Goal: Task Accomplishment & Management: Manage account settings

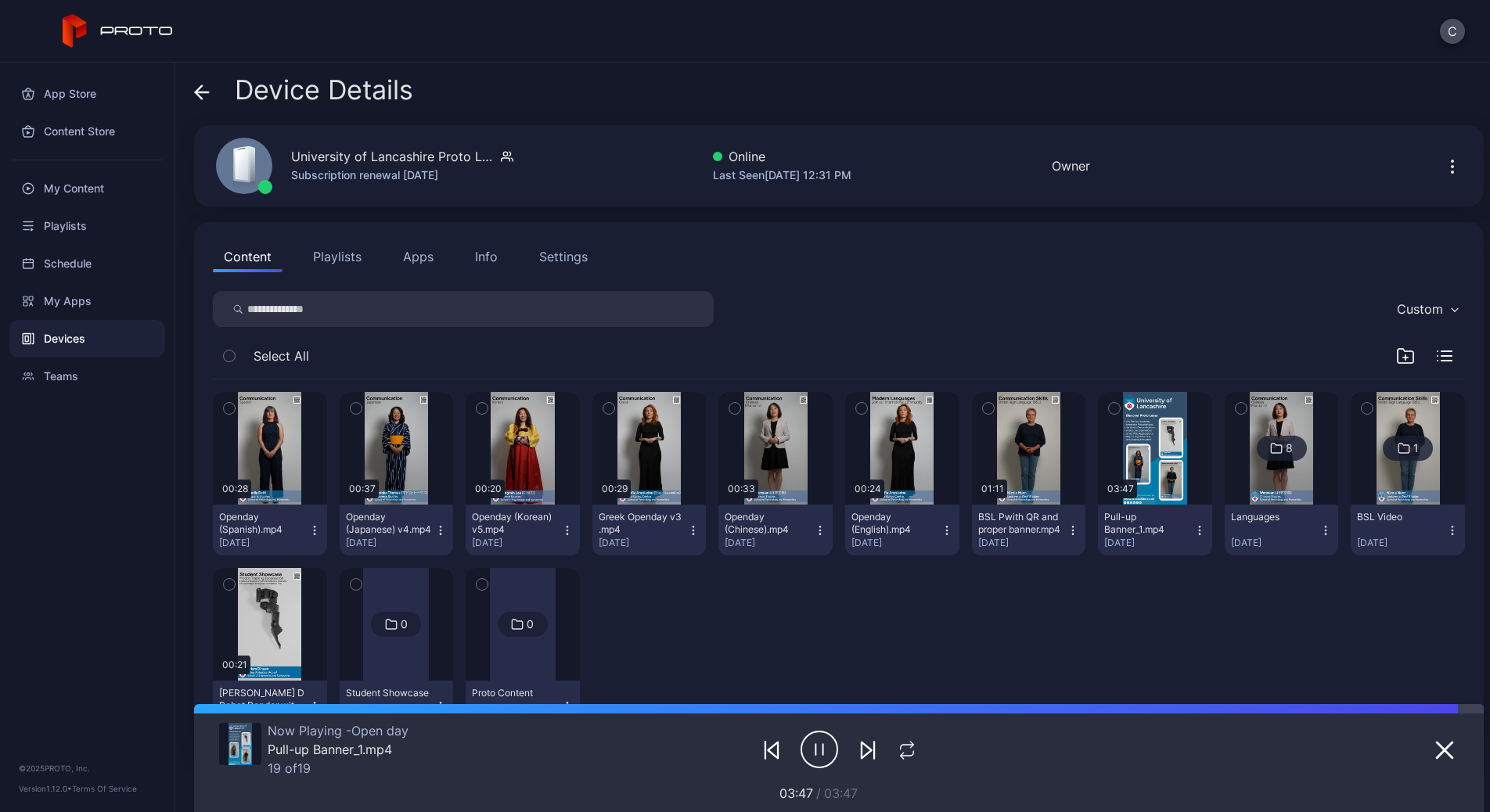
click at [353, 250] on button "Playlists" at bounding box center [337, 256] width 71 height 31
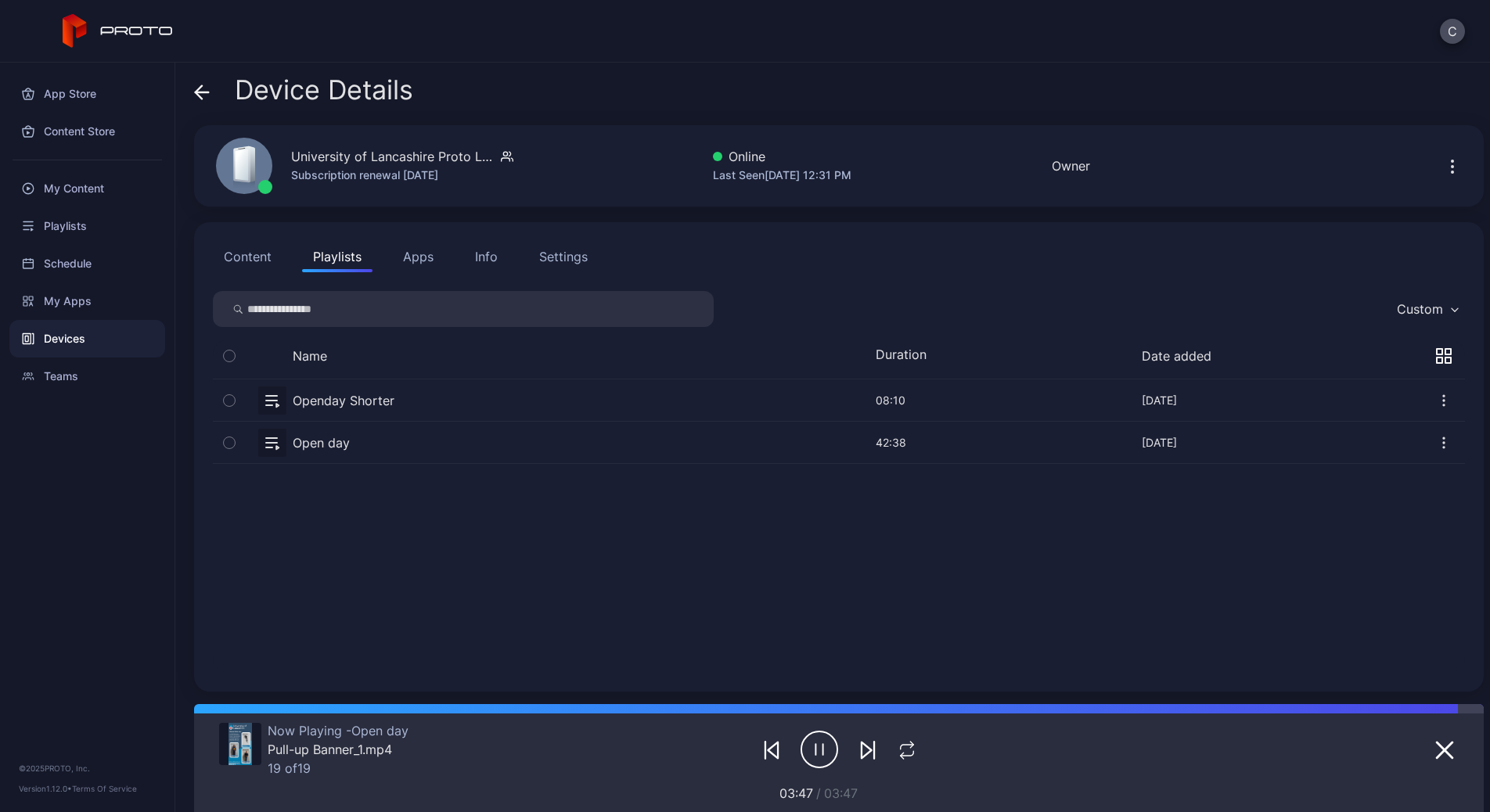
click at [406, 406] on button "button" at bounding box center [839, 401] width 1253 height 42
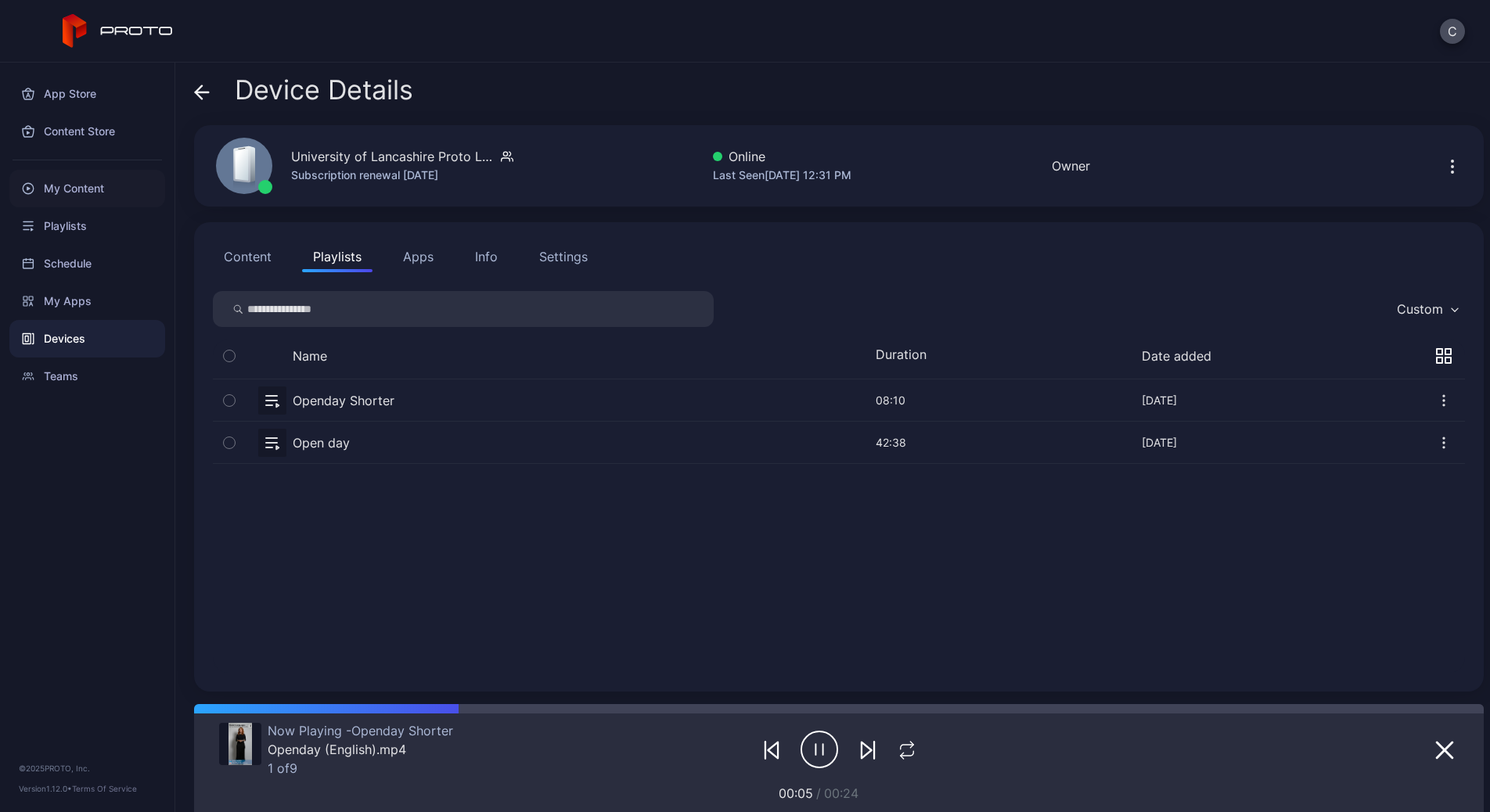
click at [95, 193] on div "My Content" at bounding box center [88, 188] width 156 height 38
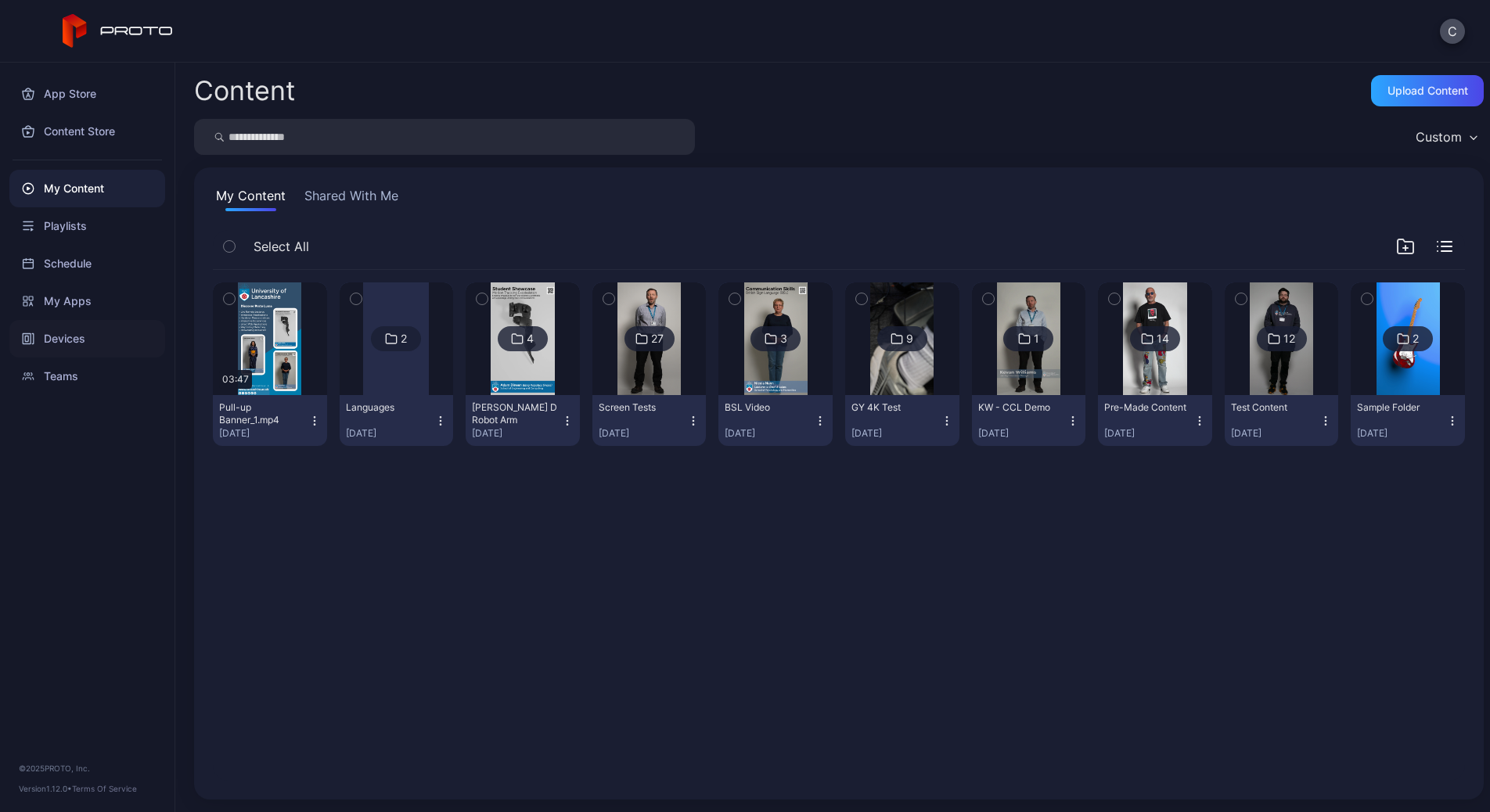
click at [87, 335] on div "Devices" at bounding box center [88, 339] width 156 height 38
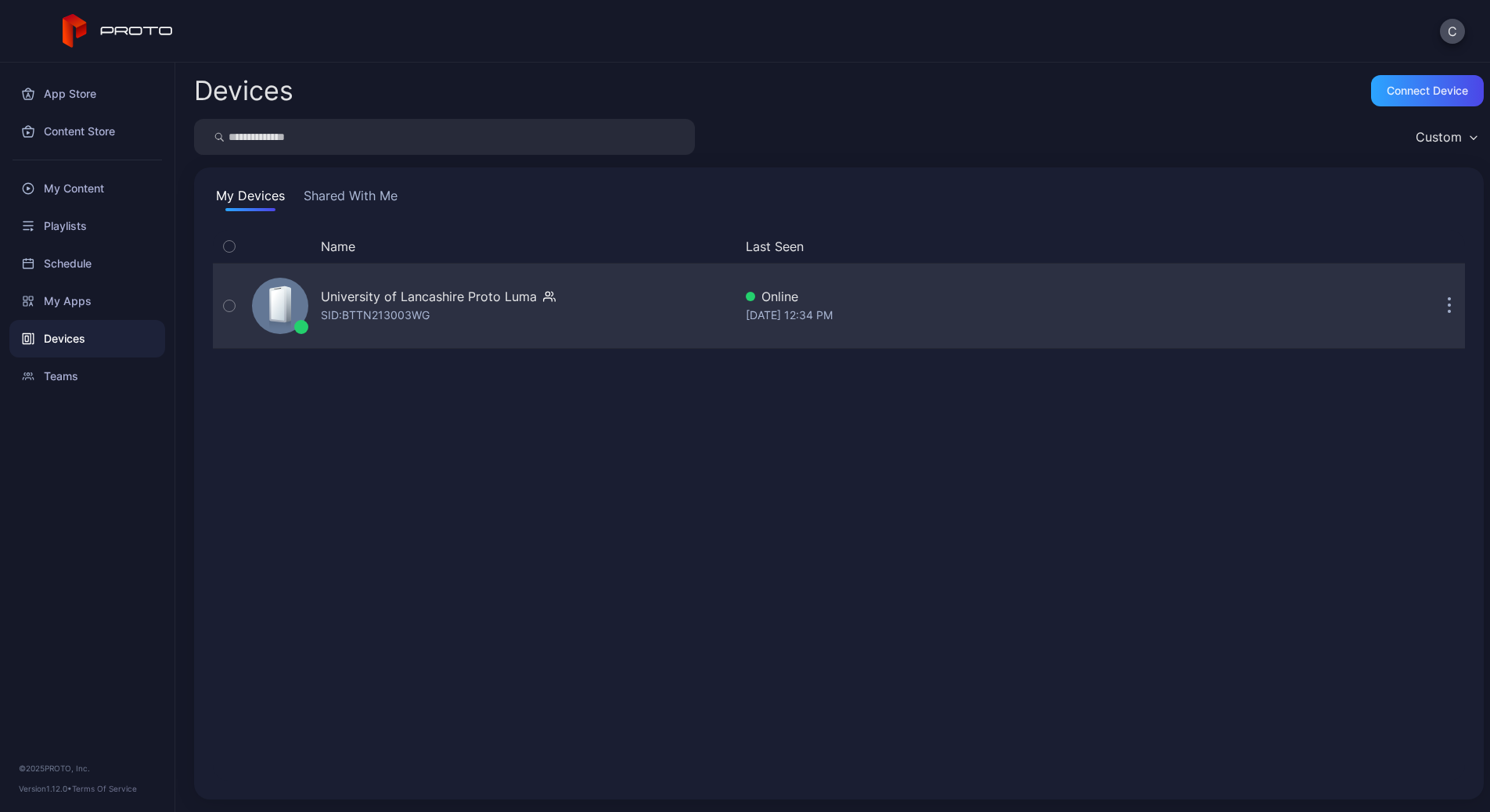
click at [368, 318] on div "SID: BTTN213003WG" at bounding box center [375, 315] width 109 height 19
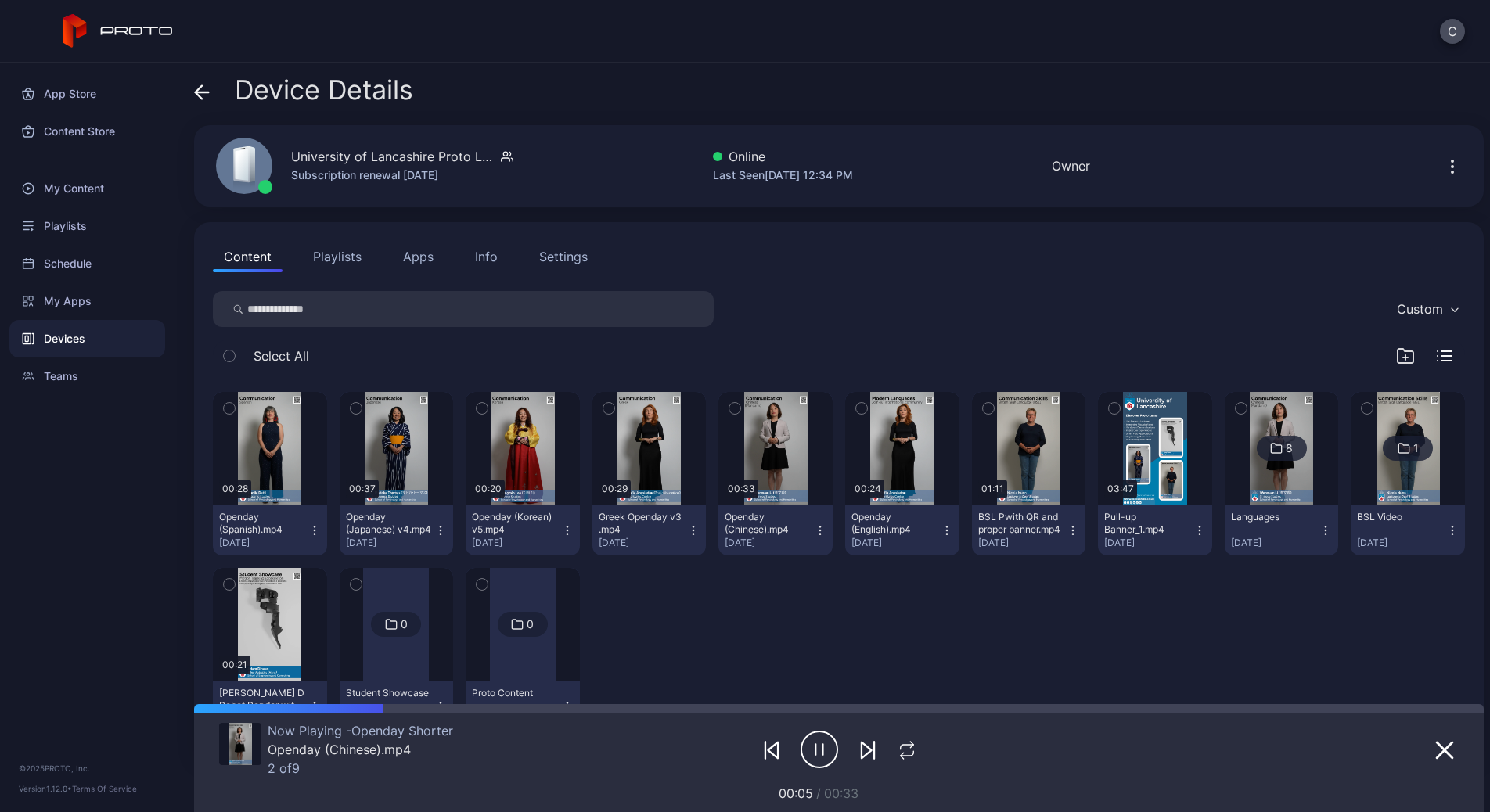
click at [338, 258] on button "Playlists" at bounding box center [337, 256] width 71 height 31
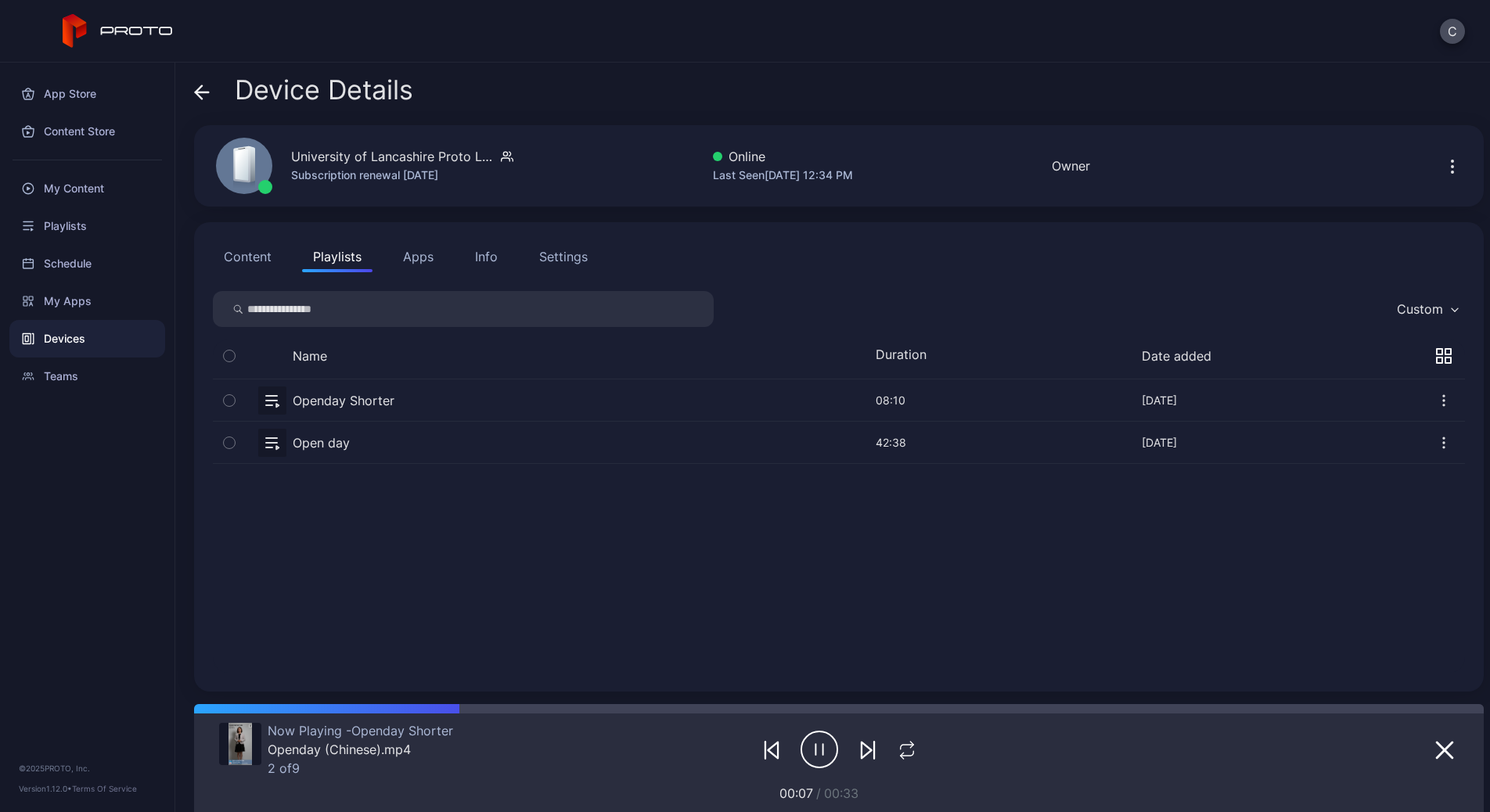
click at [378, 432] on button "button" at bounding box center [839, 443] width 1253 height 42
click at [94, 229] on div "Playlists" at bounding box center [88, 226] width 156 height 38
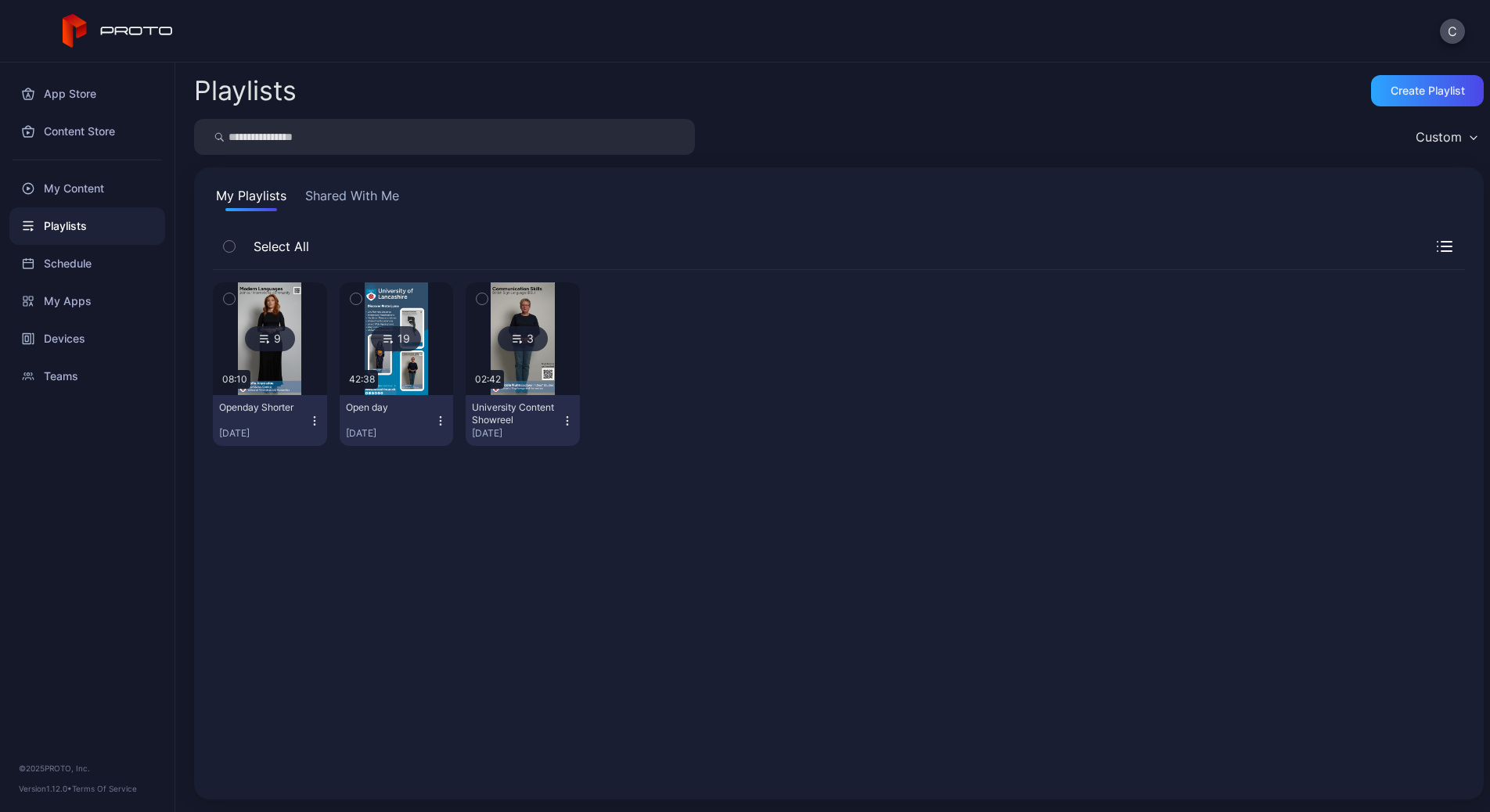
click at [259, 372] on img at bounding box center [270, 339] width 64 height 113
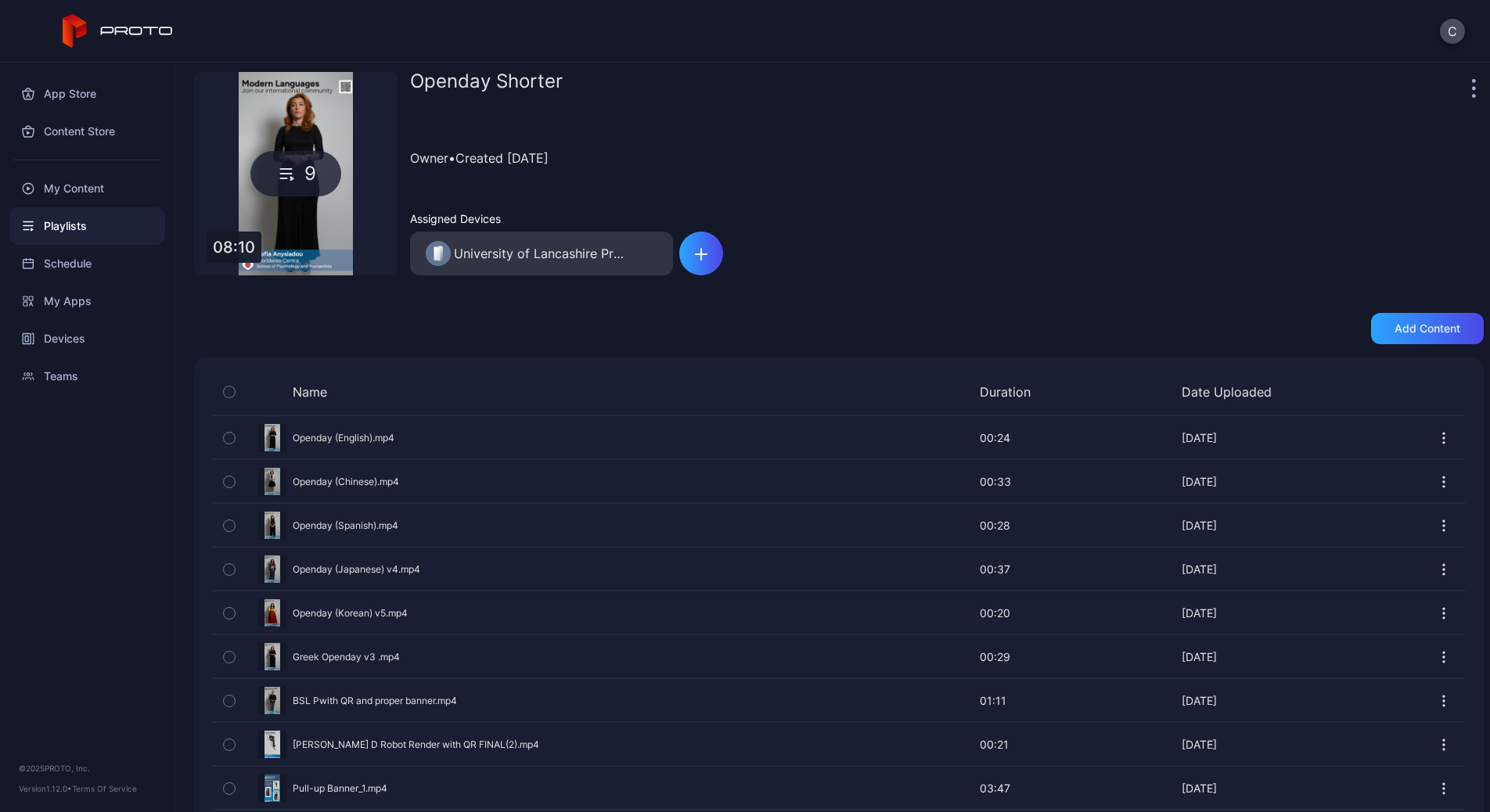
scroll to position [83, 0]
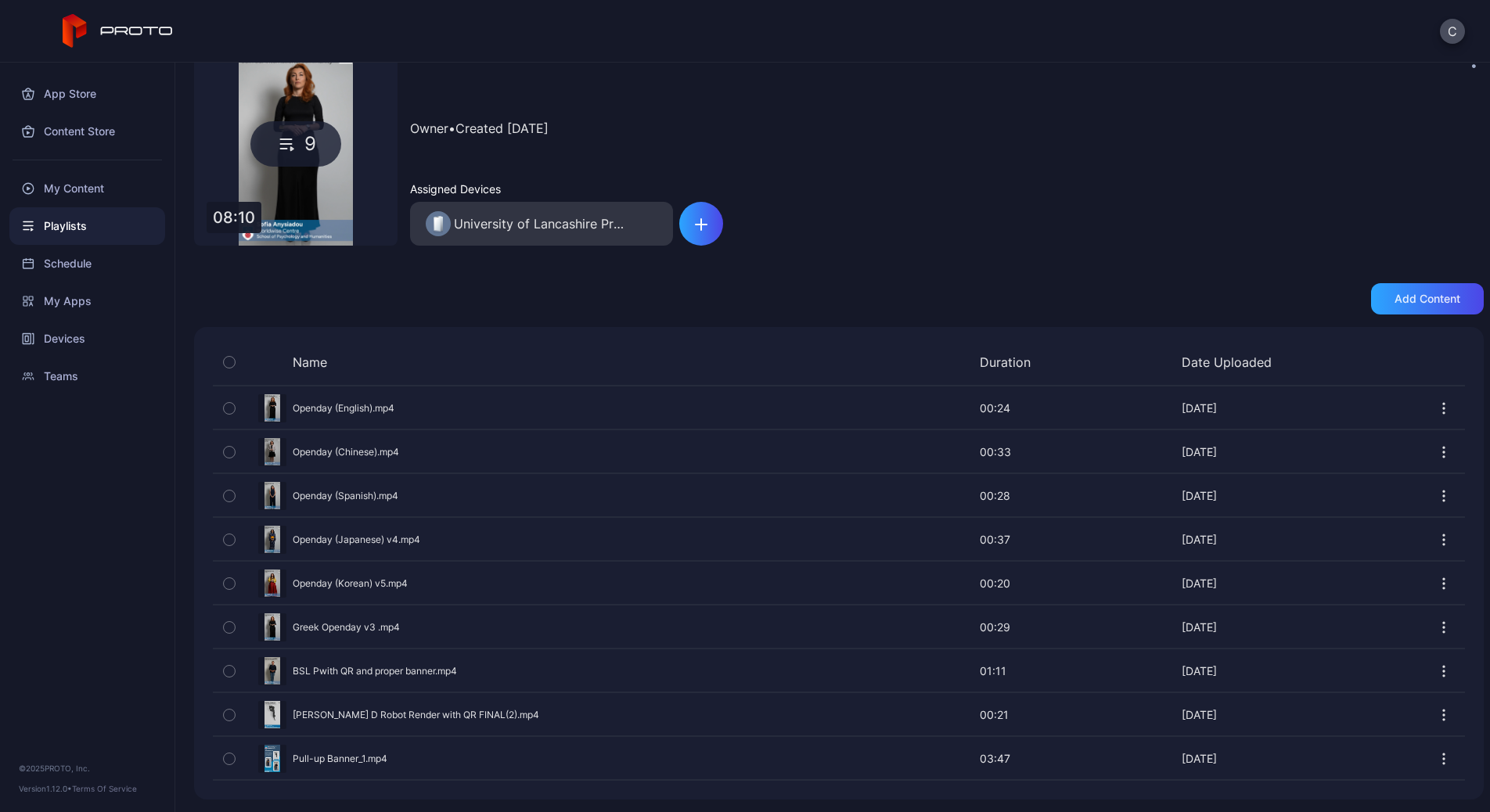
click at [1436, 762] on icon "button" at bounding box center [1443, 758] width 15 height 15
click at [1376, 660] on button "Duplicate" at bounding box center [1389, 661] width 133 height 50
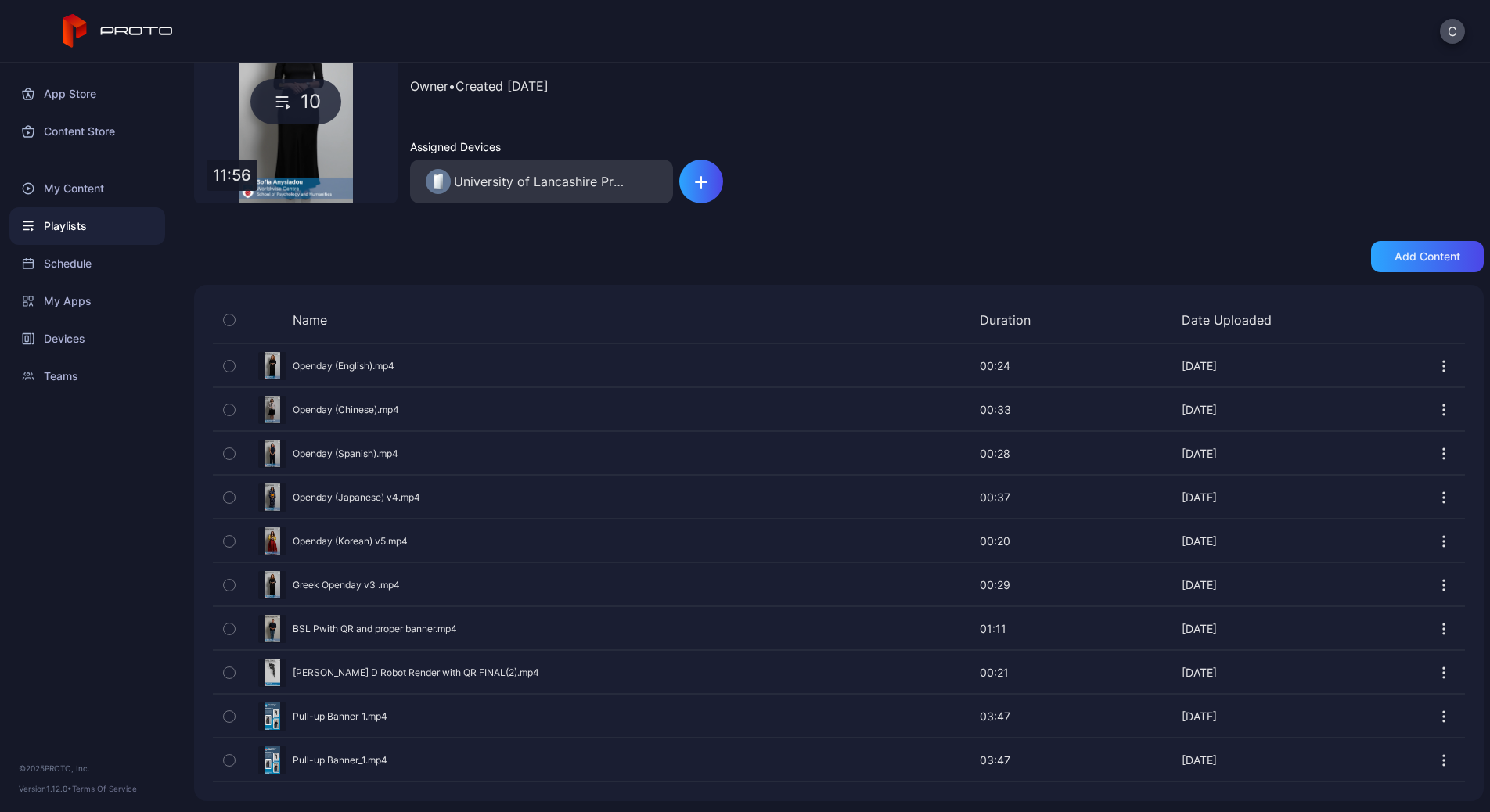
scroll to position [127, 0]
click at [1436, 633] on icon "button" at bounding box center [1443, 627] width 15 height 15
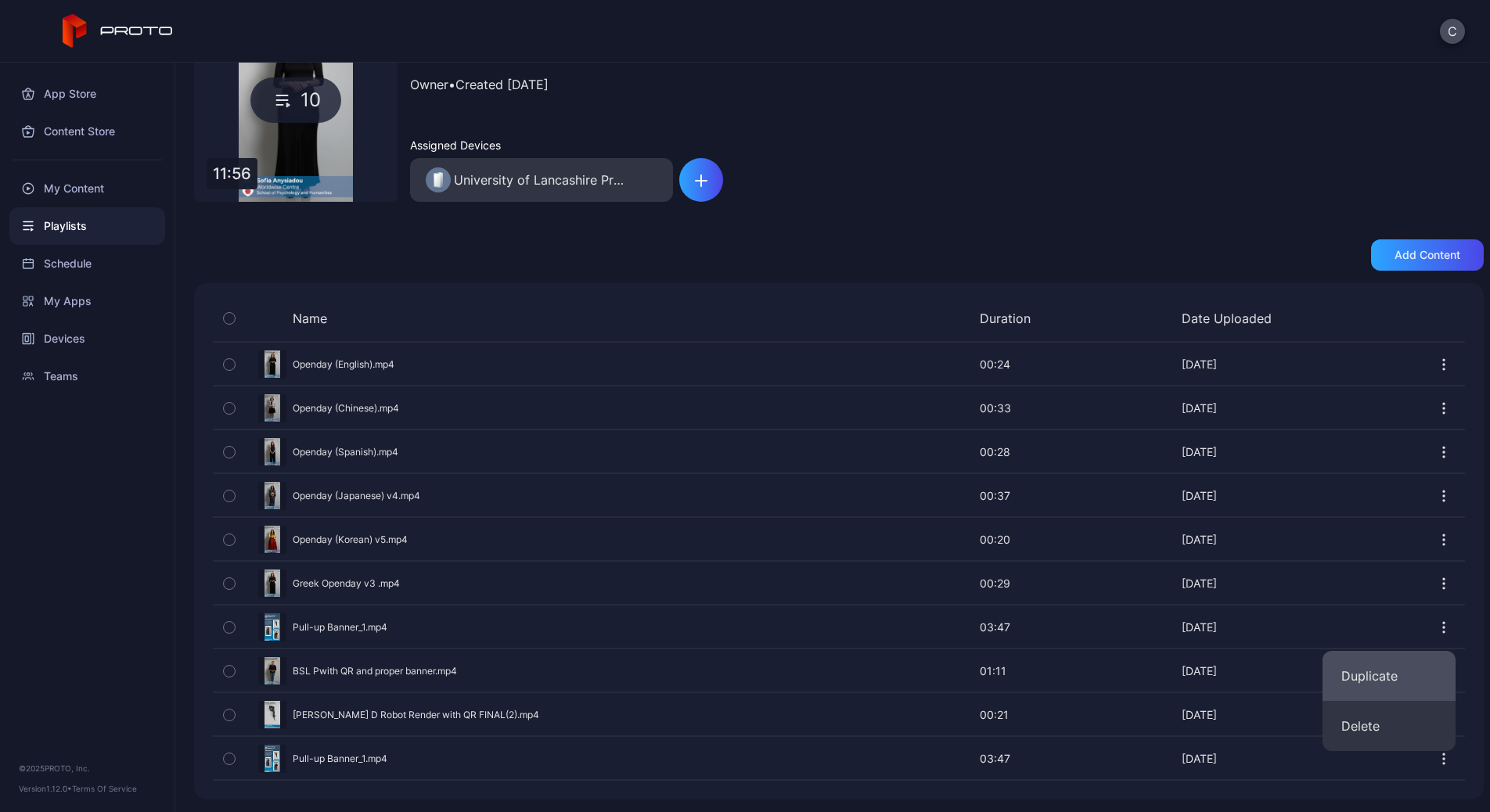
click at [1355, 673] on button "Duplicate" at bounding box center [1389, 676] width 133 height 50
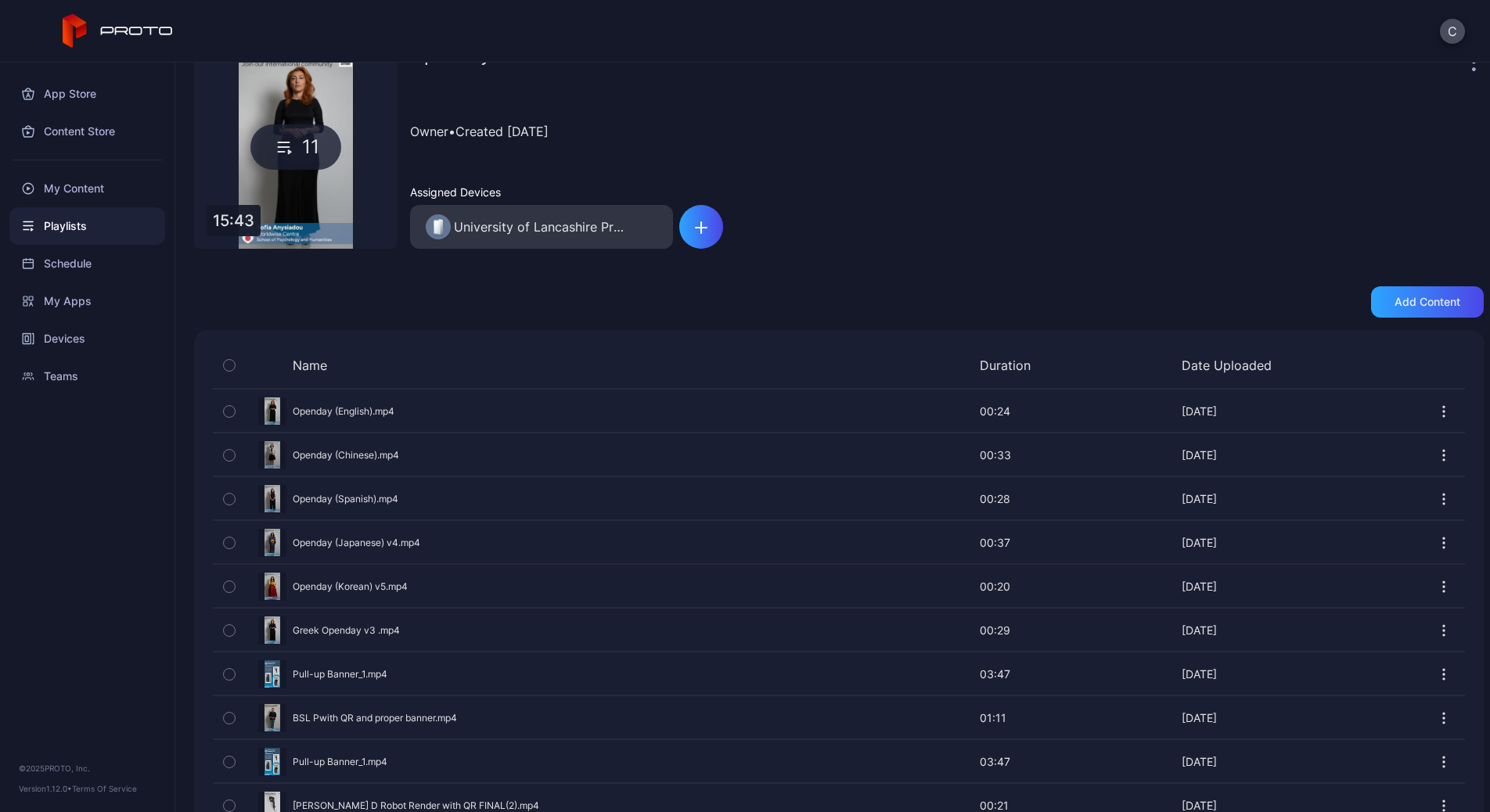
scroll to position [0, 0]
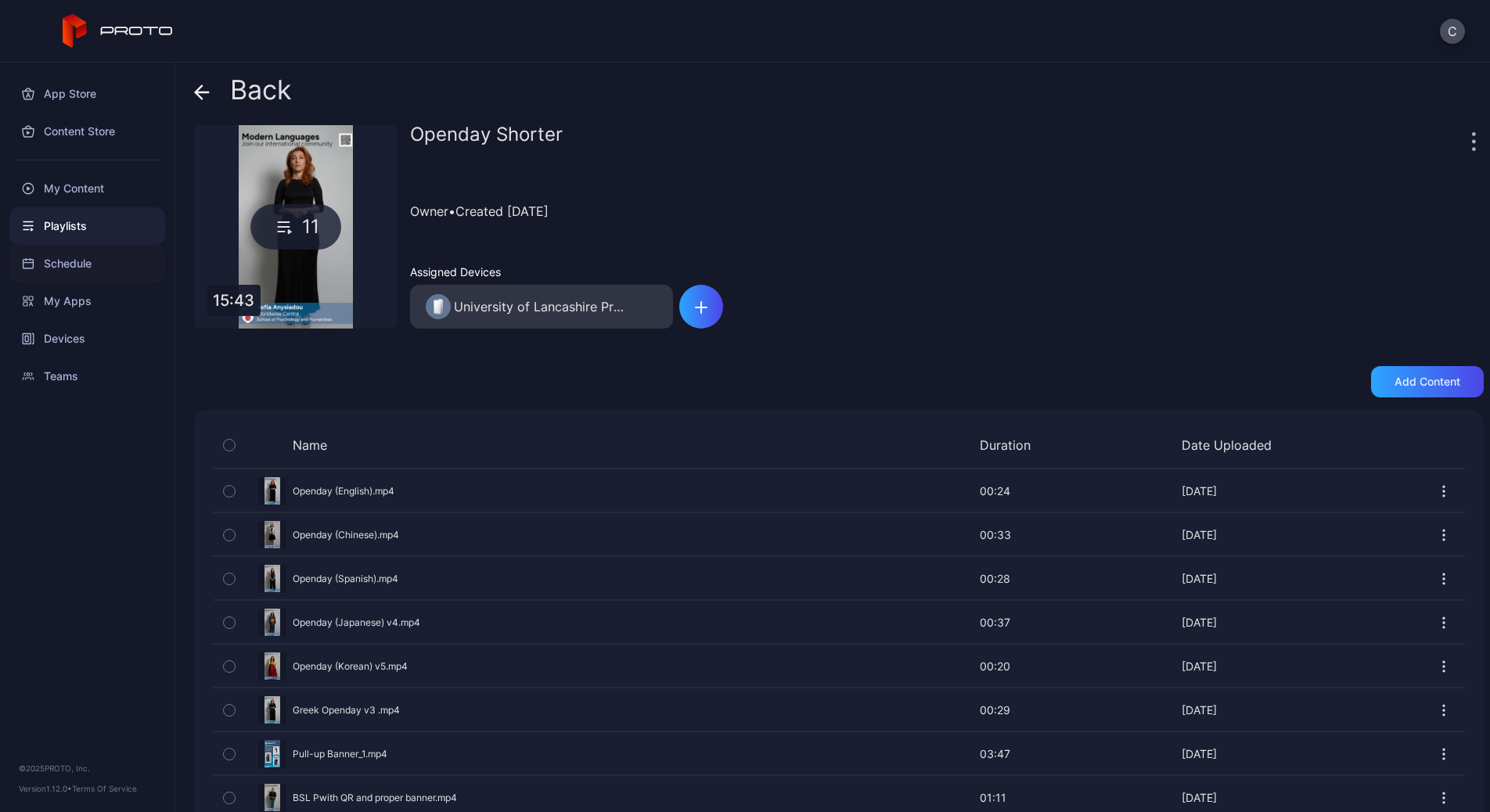
click at [71, 262] on div "Schedule" at bounding box center [88, 263] width 156 height 38
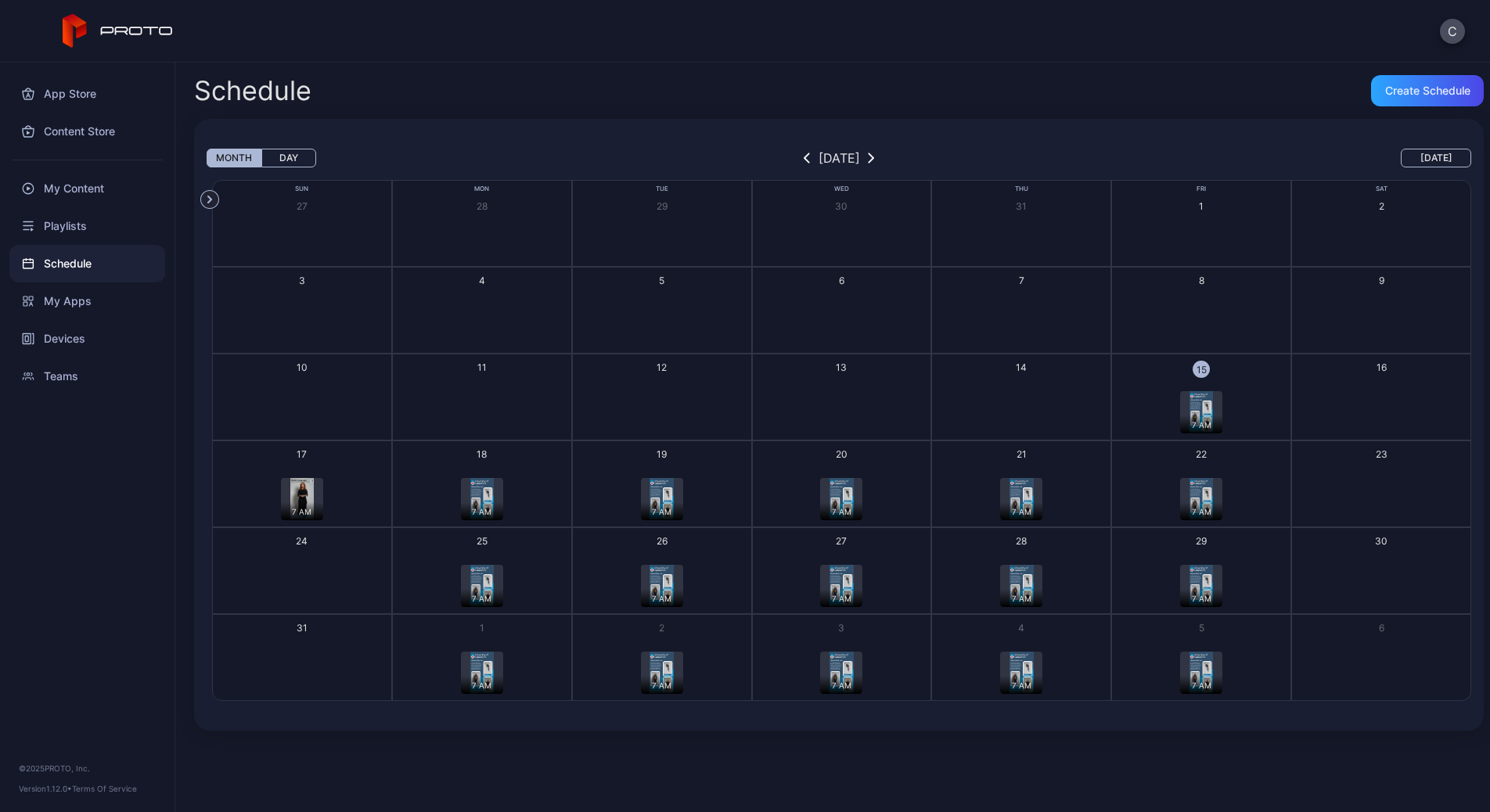
click at [309, 502] on div "7 AM" at bounding box center [302, 511] width 43 height 18
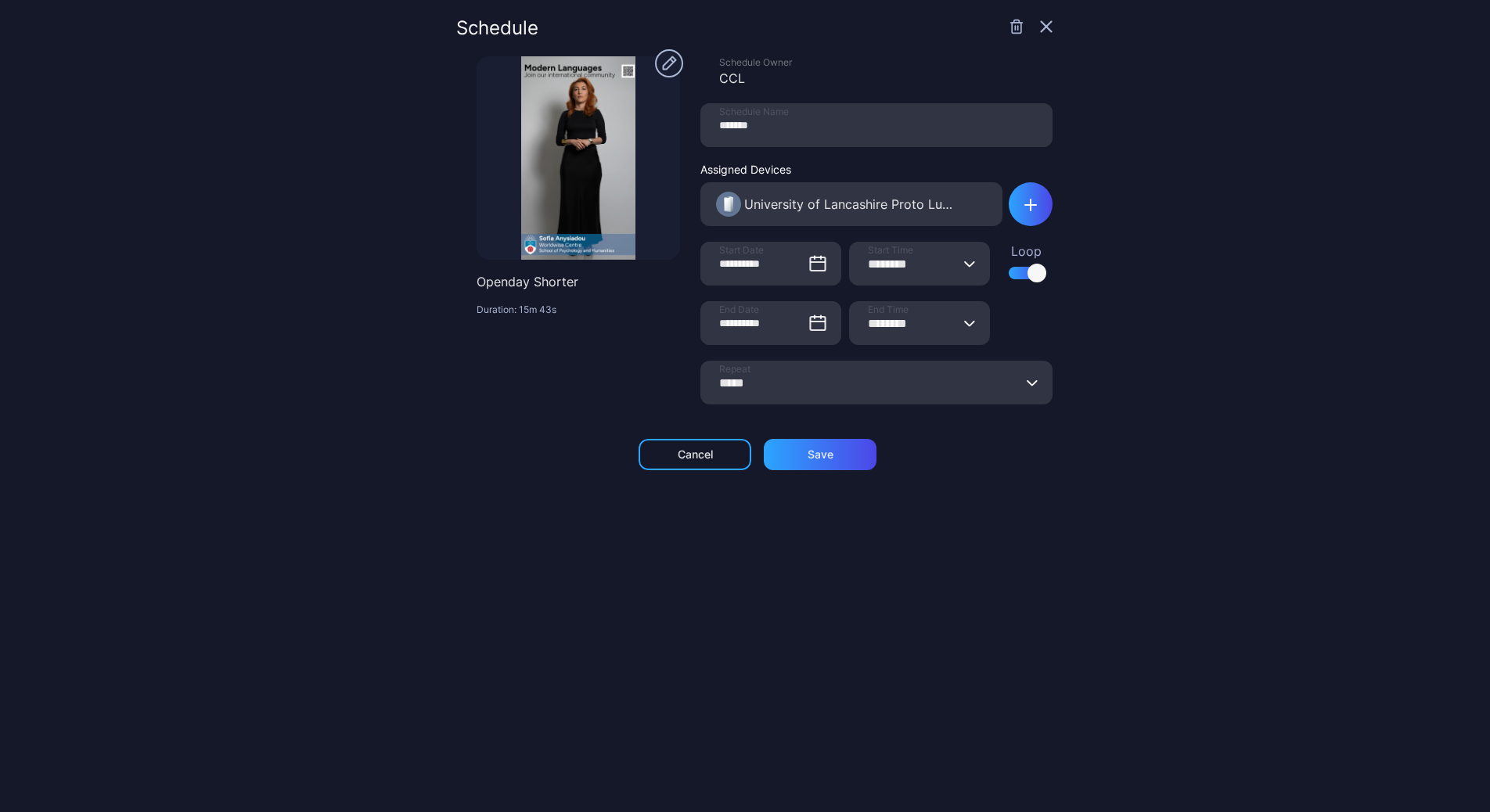
click at [814, 471] on div "**********" at bounding box center [754, 406] width 596 height 775
click at [813, 464] on div "Save" at bounding box center [820, 455] width 113 height 31
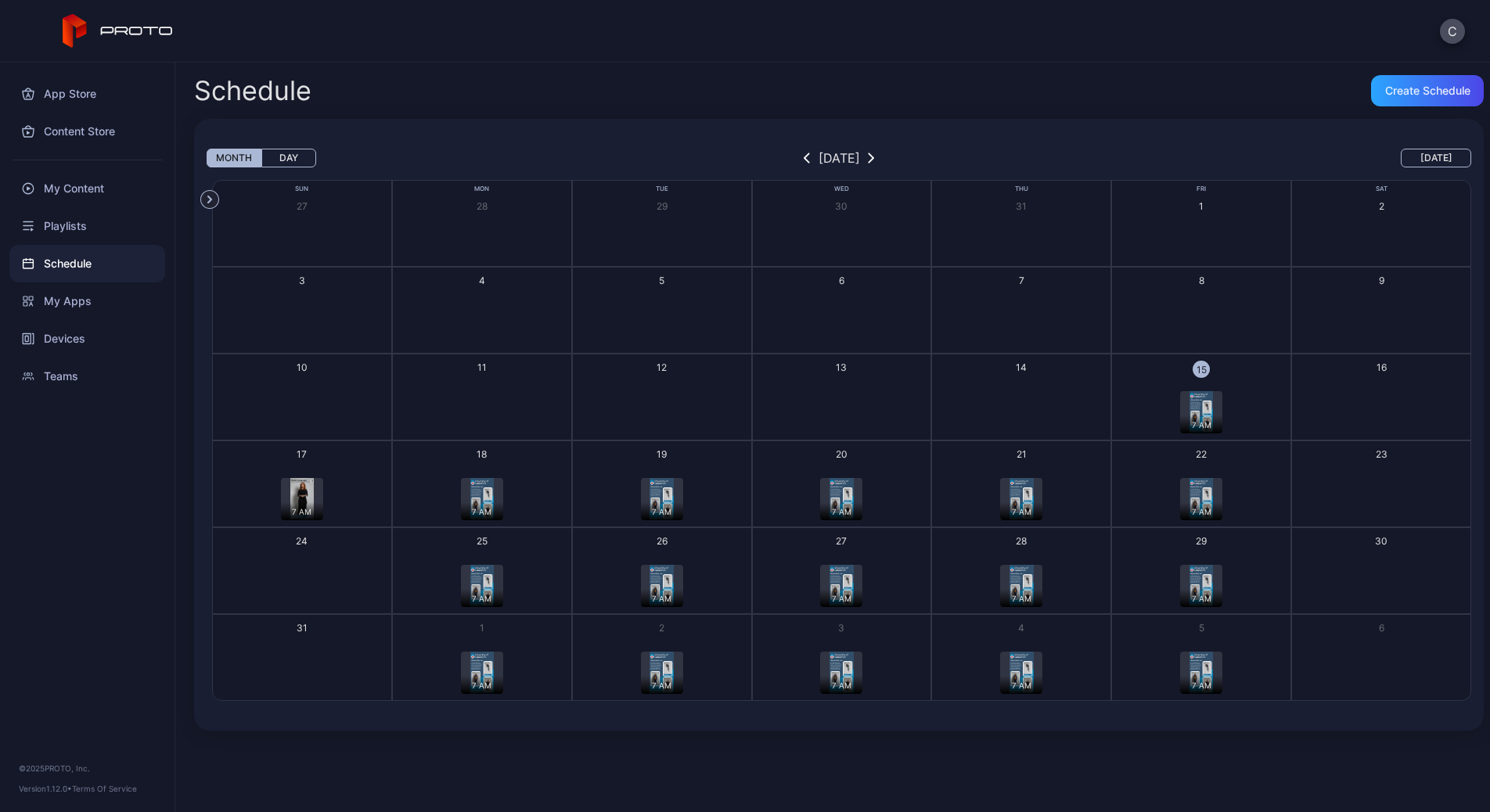
click at [303, 500] on img "button" at bounding box center [302, 499] width 23 height 43
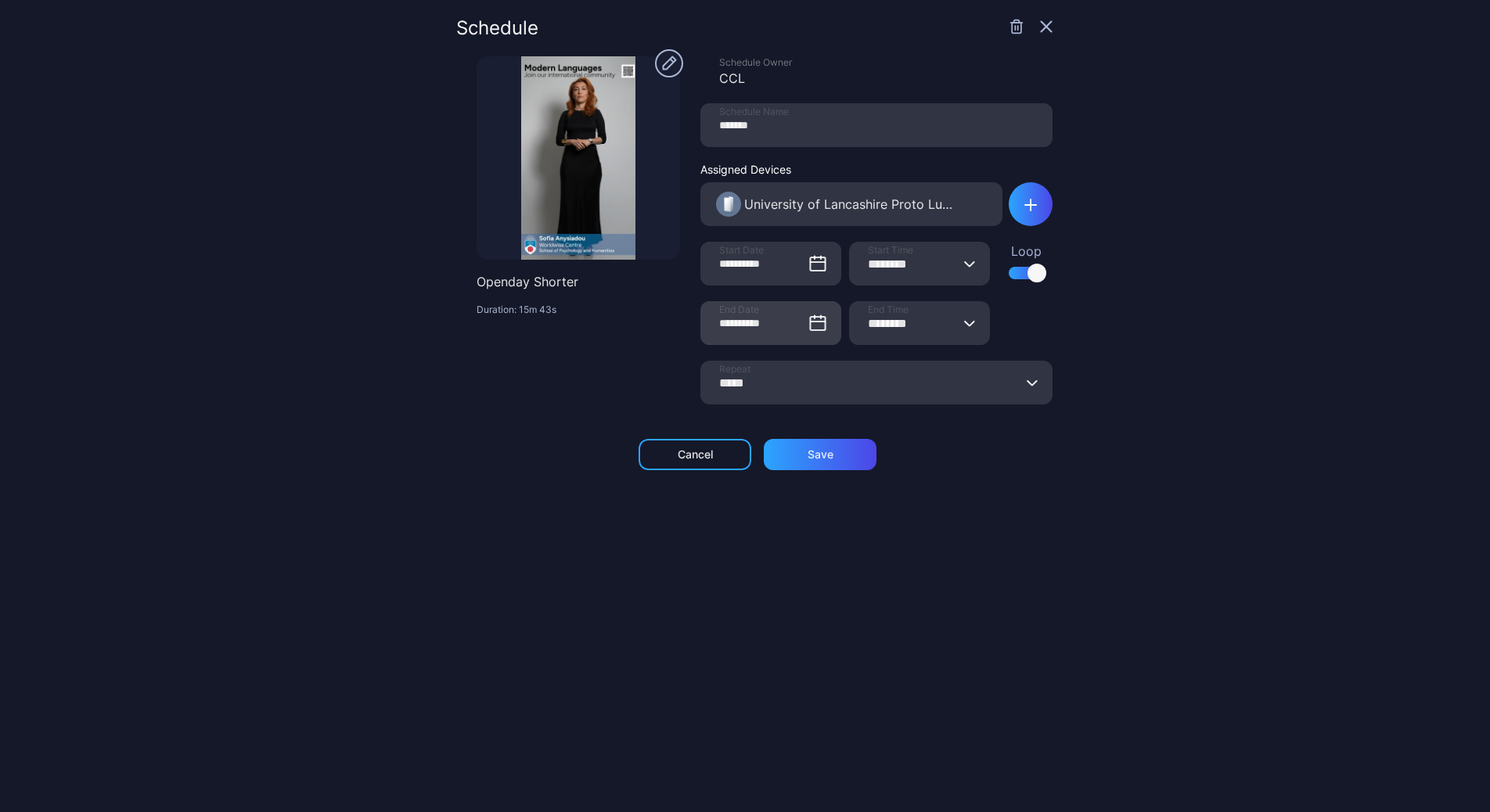
click at [808, 326] on icon at bounding box center [817, 323] width 19 height 19
click at [804, 326] on input "**********" at bounding box center [770, 323] width 141 height 43
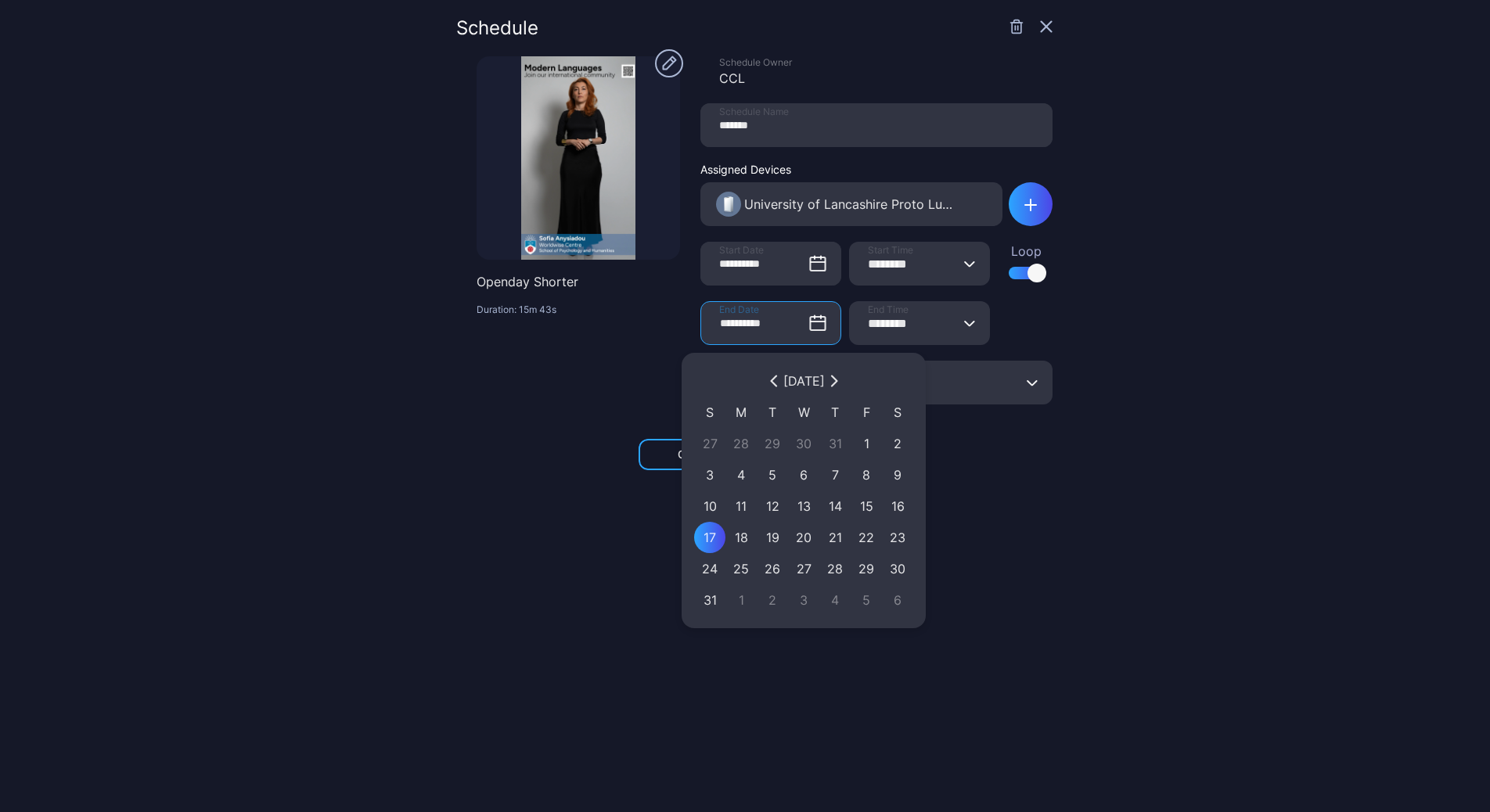
click at [745, 546] on div "18" at bounding box center [741, 537] width 15 height 19
type input "**********"
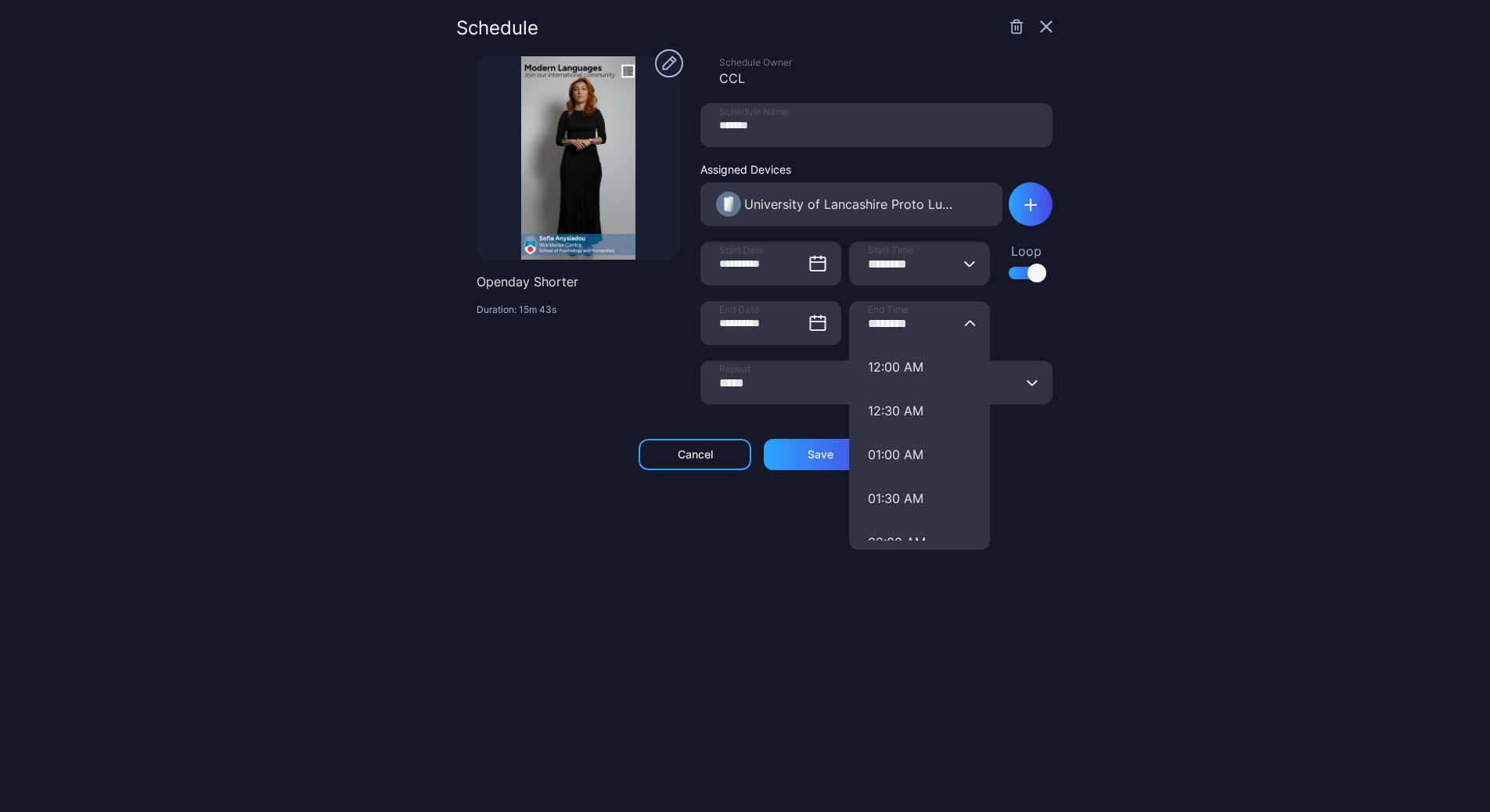
click at [936, 321] on input "********" at bounding box center [919, 323] width 141 height 43
click at [890, 417] on button "07:00 PM" at bounding box center [919, 407] width 141 height 43
type input "********"
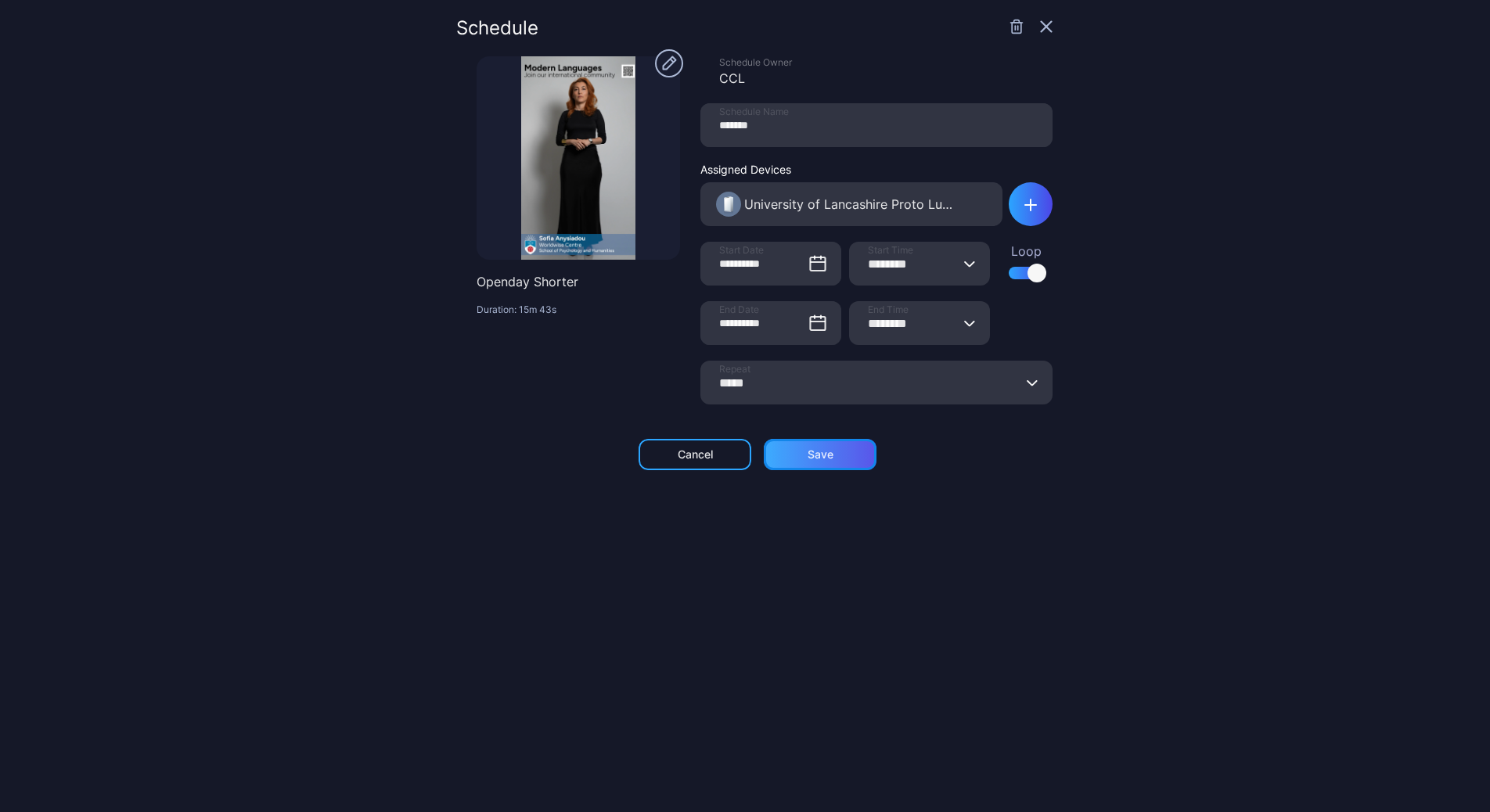
click at [843, 455] on div "Save" at bounding box center [820, 455] width 113 height 31
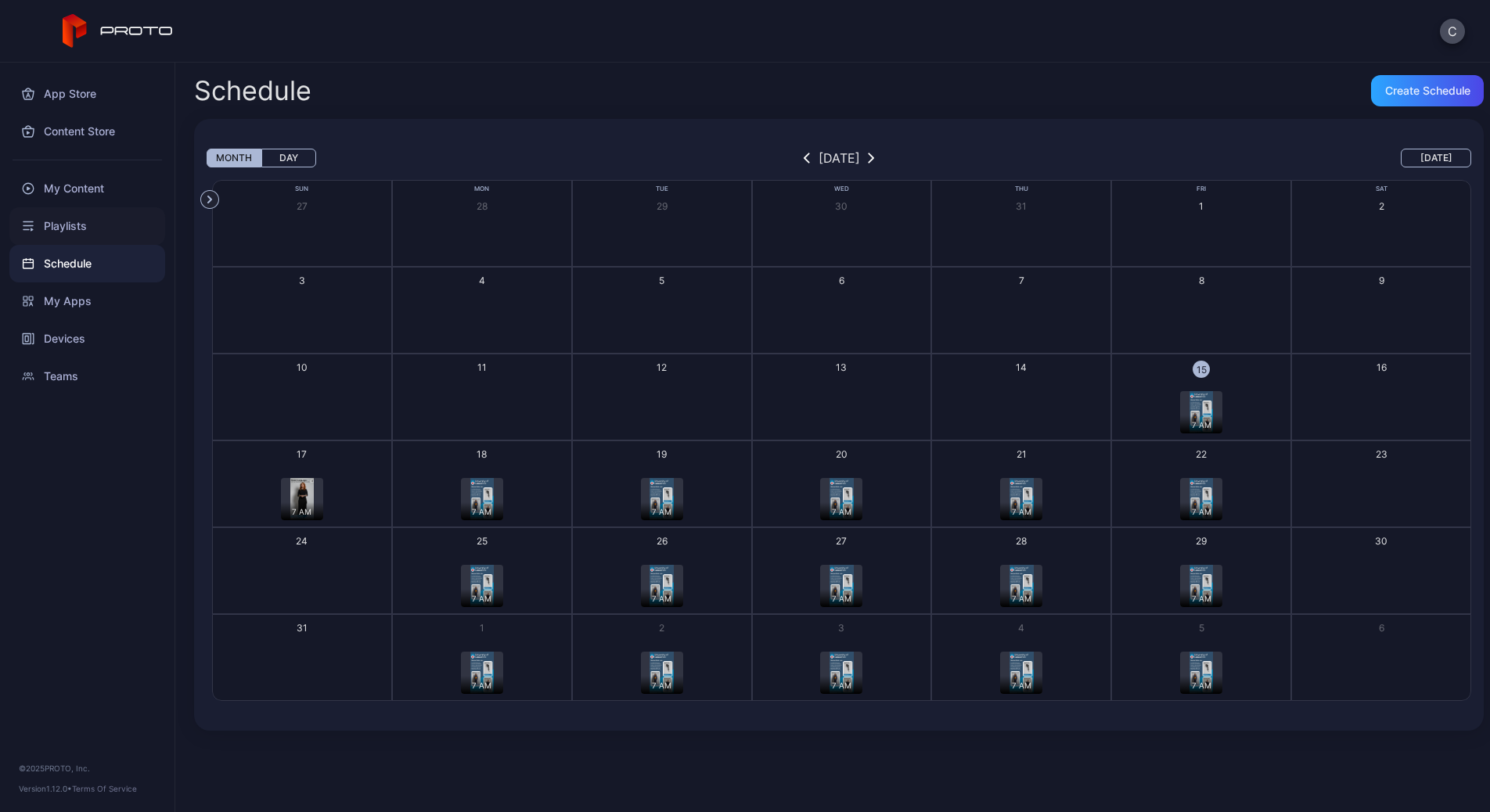
click at [83, 233] on div "Playlists" at bounding box center [88, 226] width 156 height 38
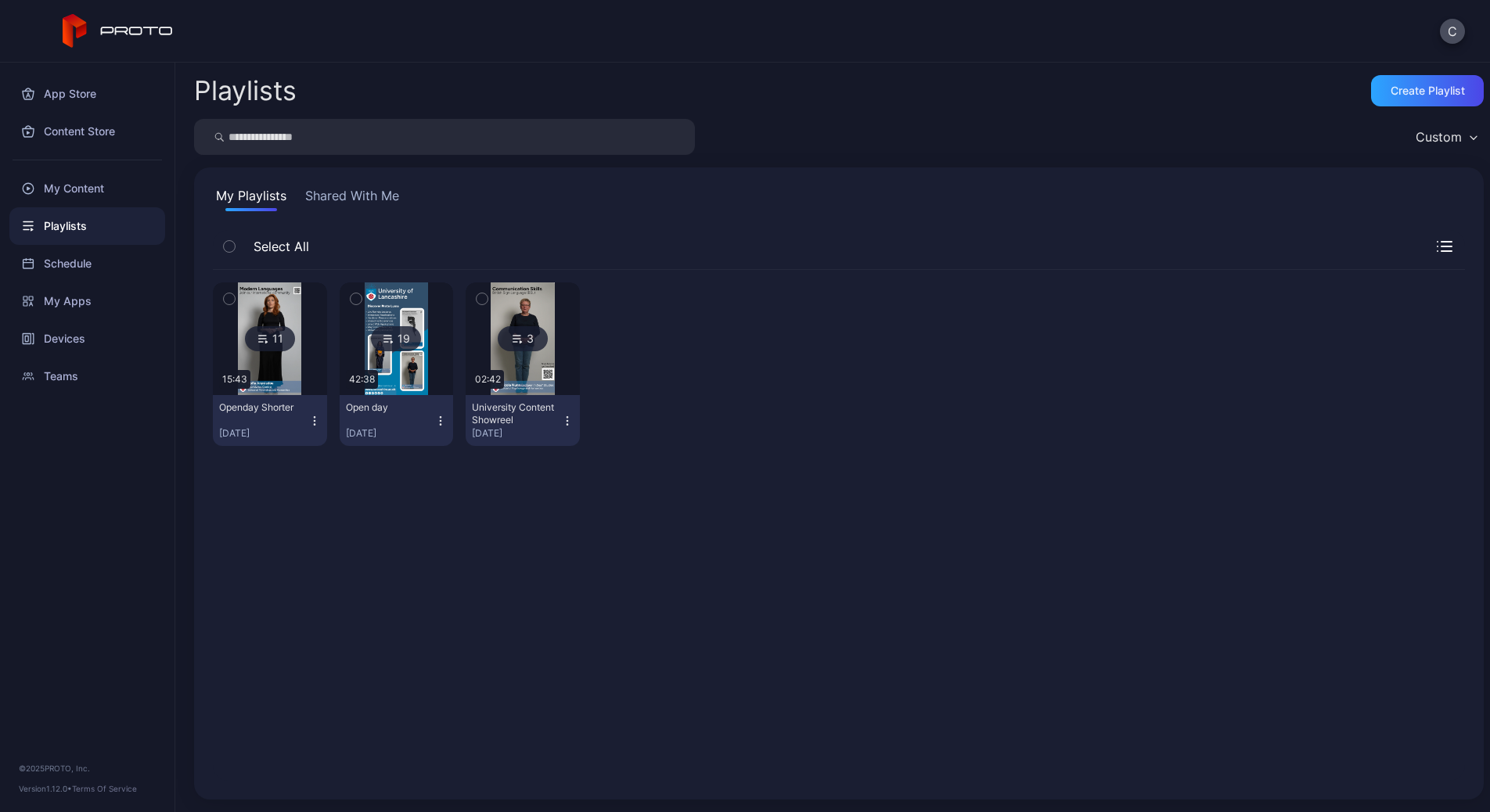
click at [282, 360] on img at bounding box center [270, 339] width 64 height 113
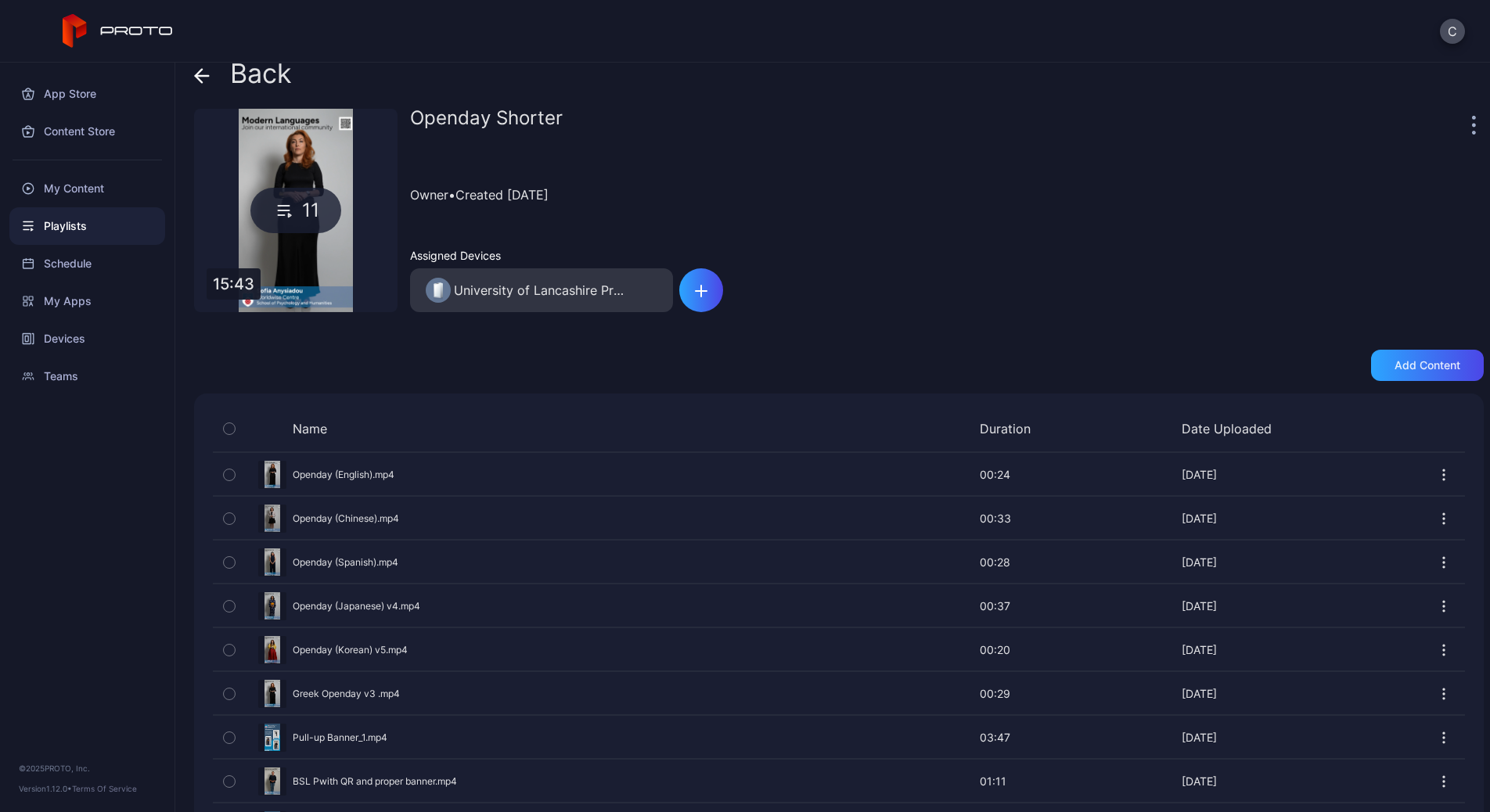
scroll to position [31, 0]
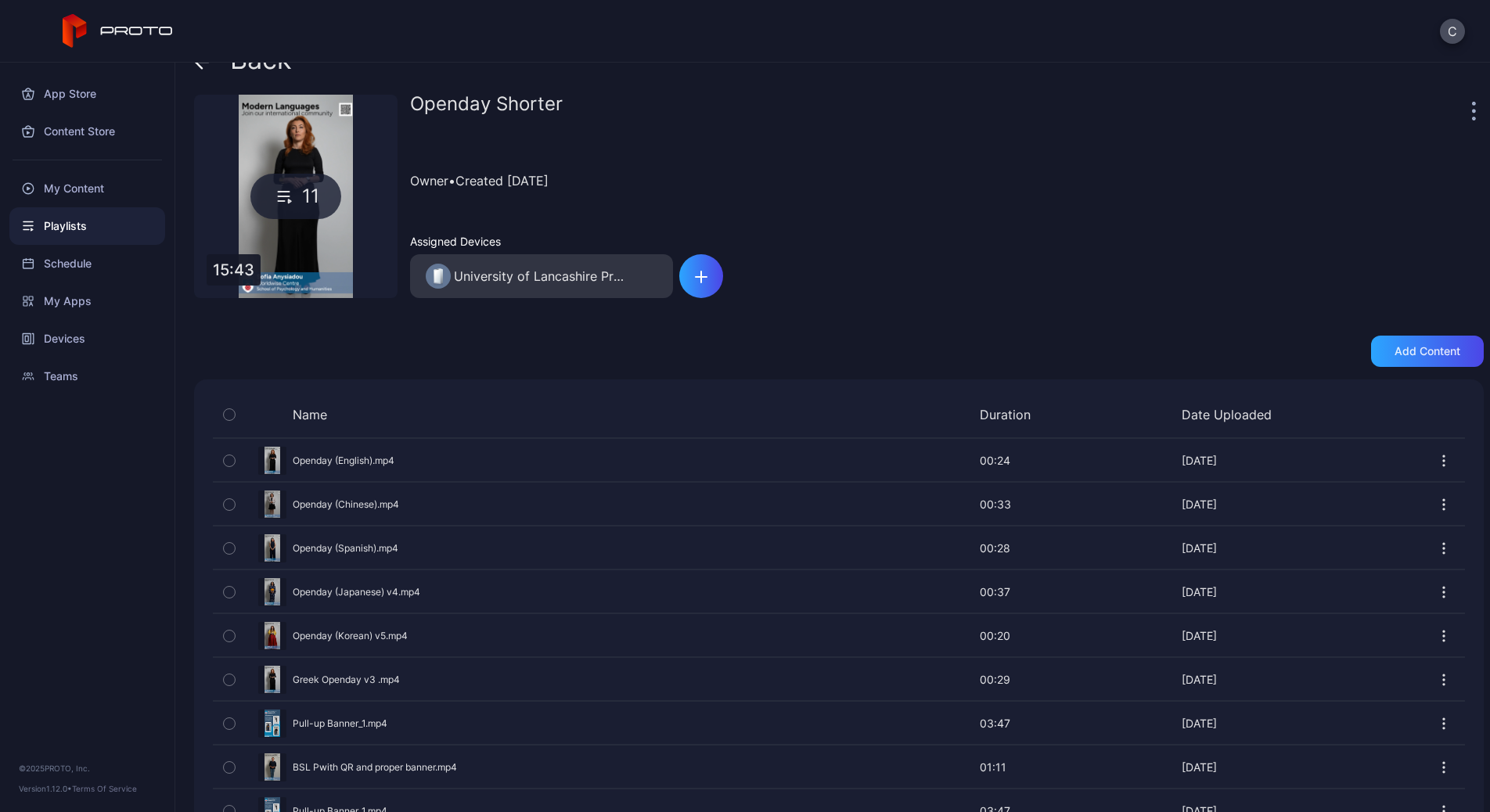
click at [1436, 732] on button "button" at bounding box center [1443, 723] width 15 height 31
click at [1371, 627] on button "Duplicate" at bounding box center [1389, 625] width 133 height 50
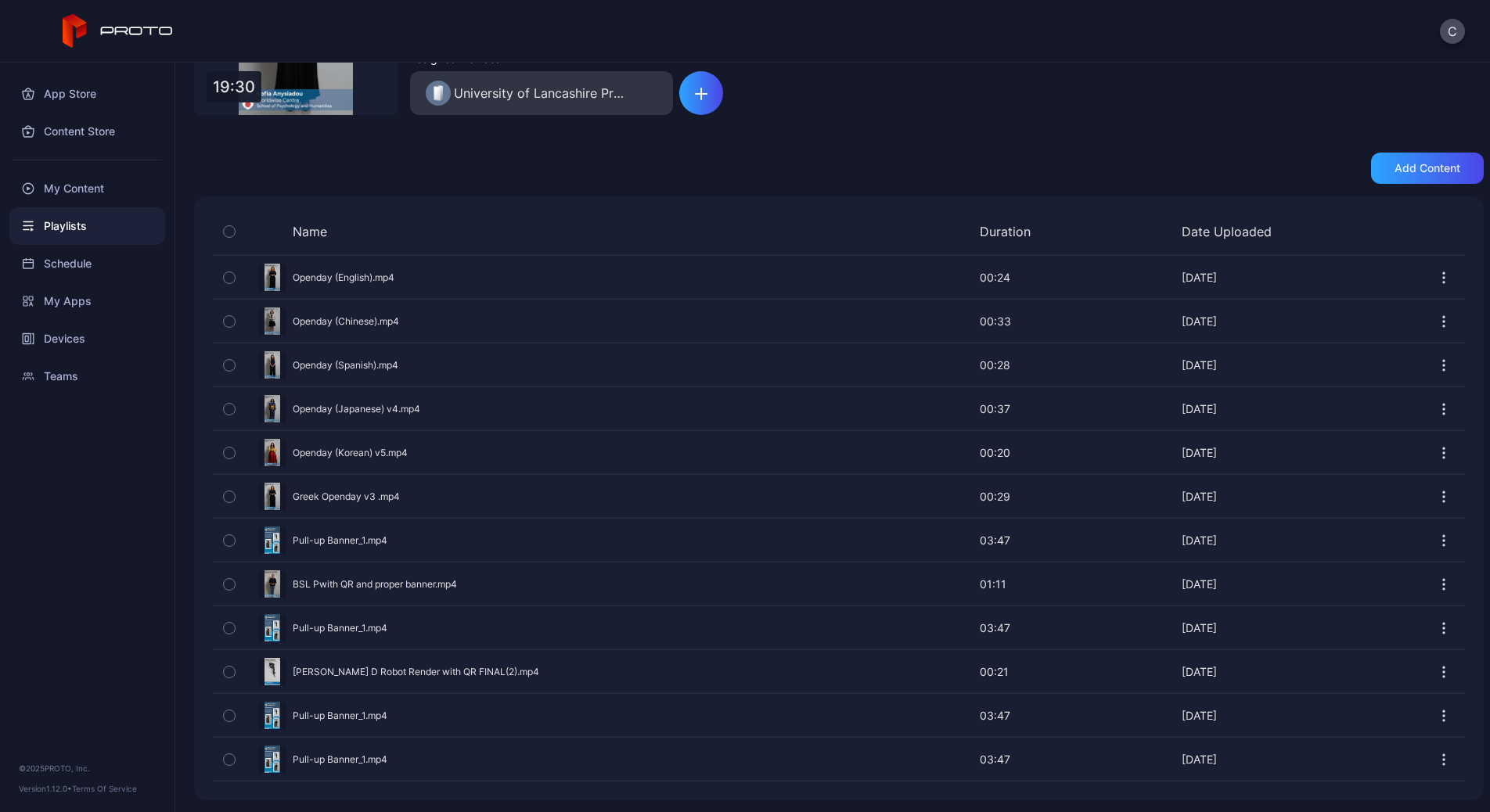
scroll to position [214, 0]
click at [112, 256] on div "Schedule" at bounding box center [88, 263] width 156 height 38
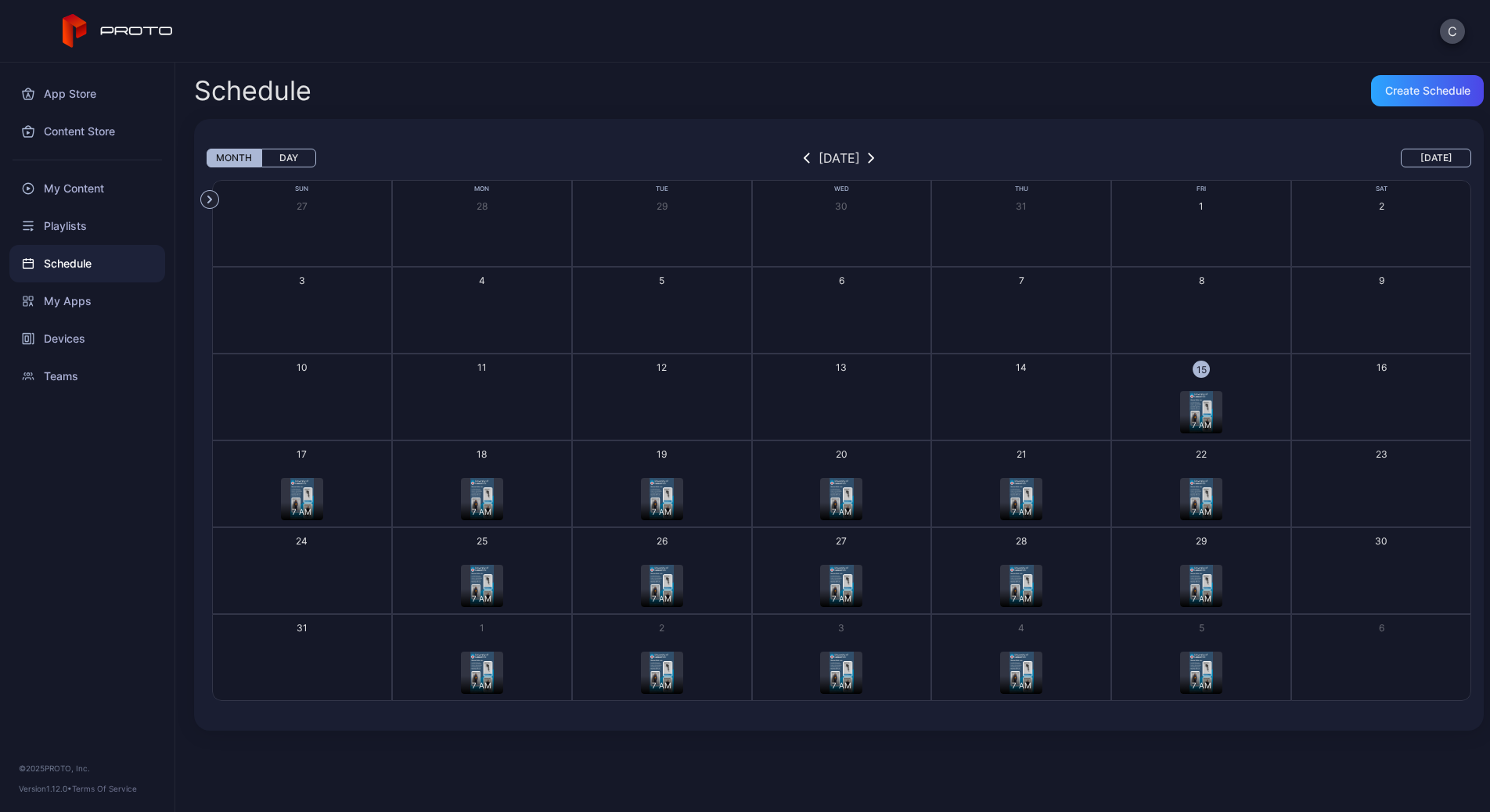
click at [305, 499] on img "button" at bounding box center [302, 499] width 23 height 43
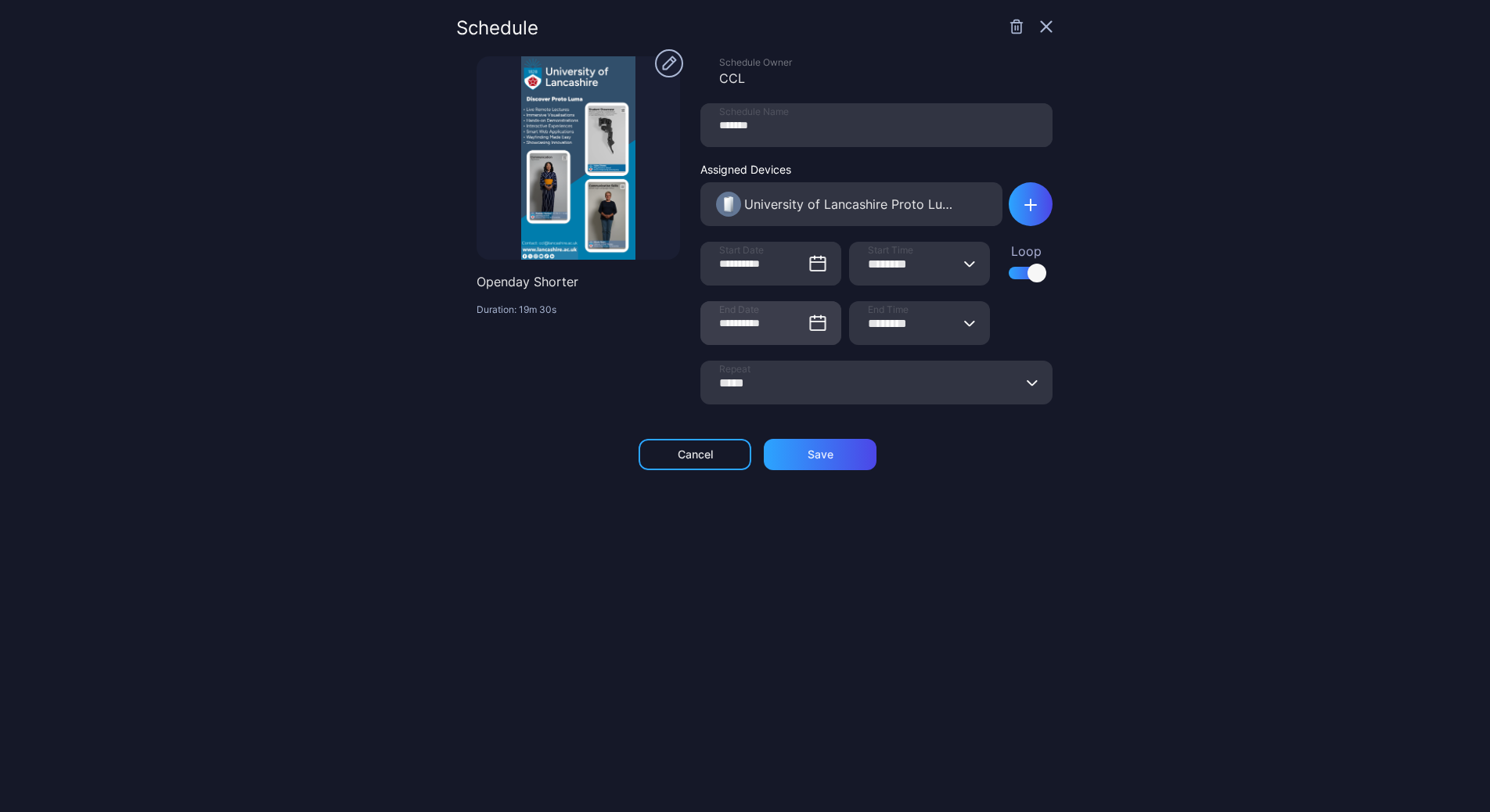
click at [808, 325] on icon at bounding box center [817, 323] width 19 height 19
click at [800, 325] on input "**********" at bounding box center [770, 323] width 141 height 43
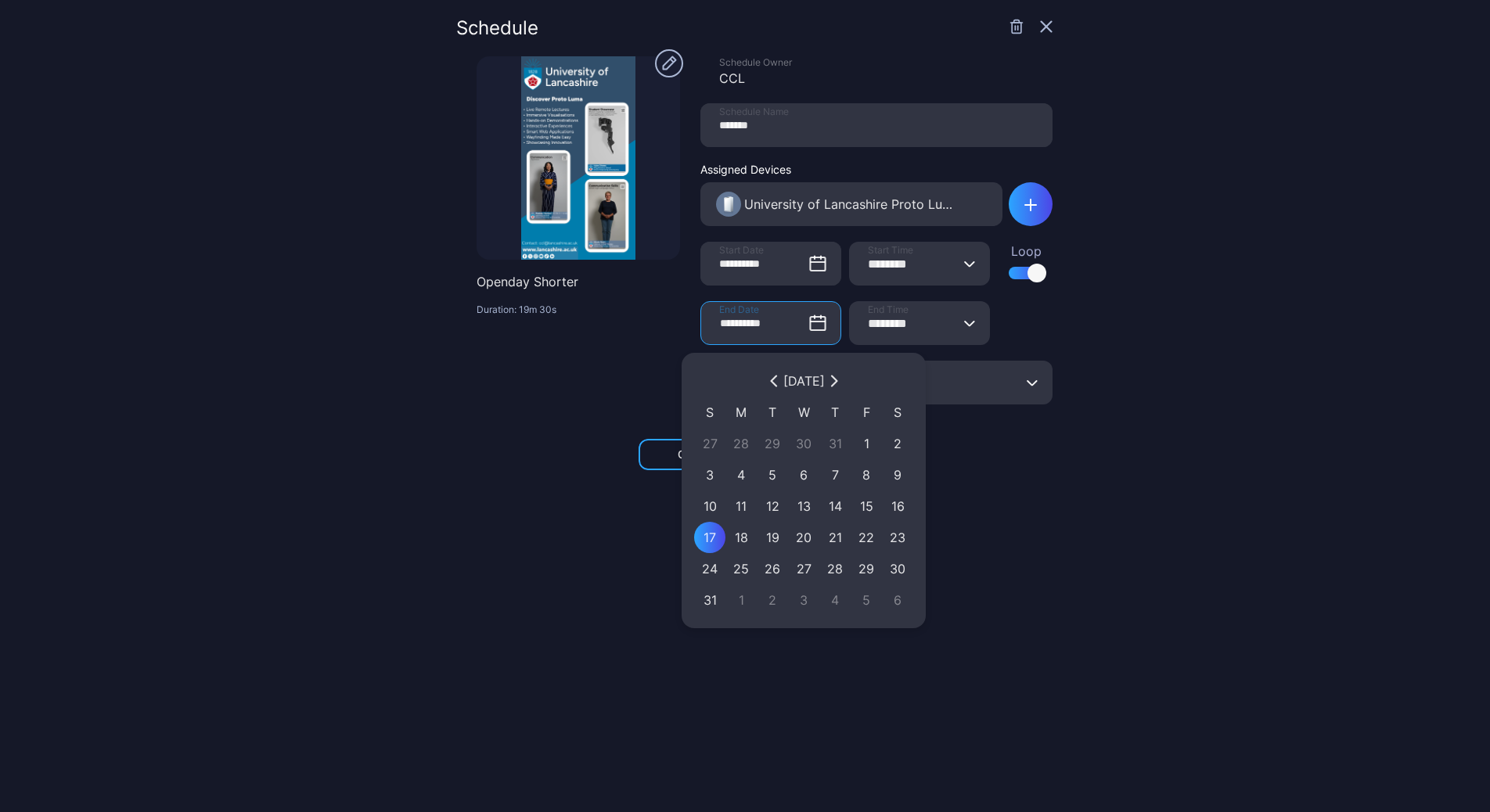
click at [742, 549] on button "18" at bounding box center [741, 538] width 31 height 31
type input "**********"
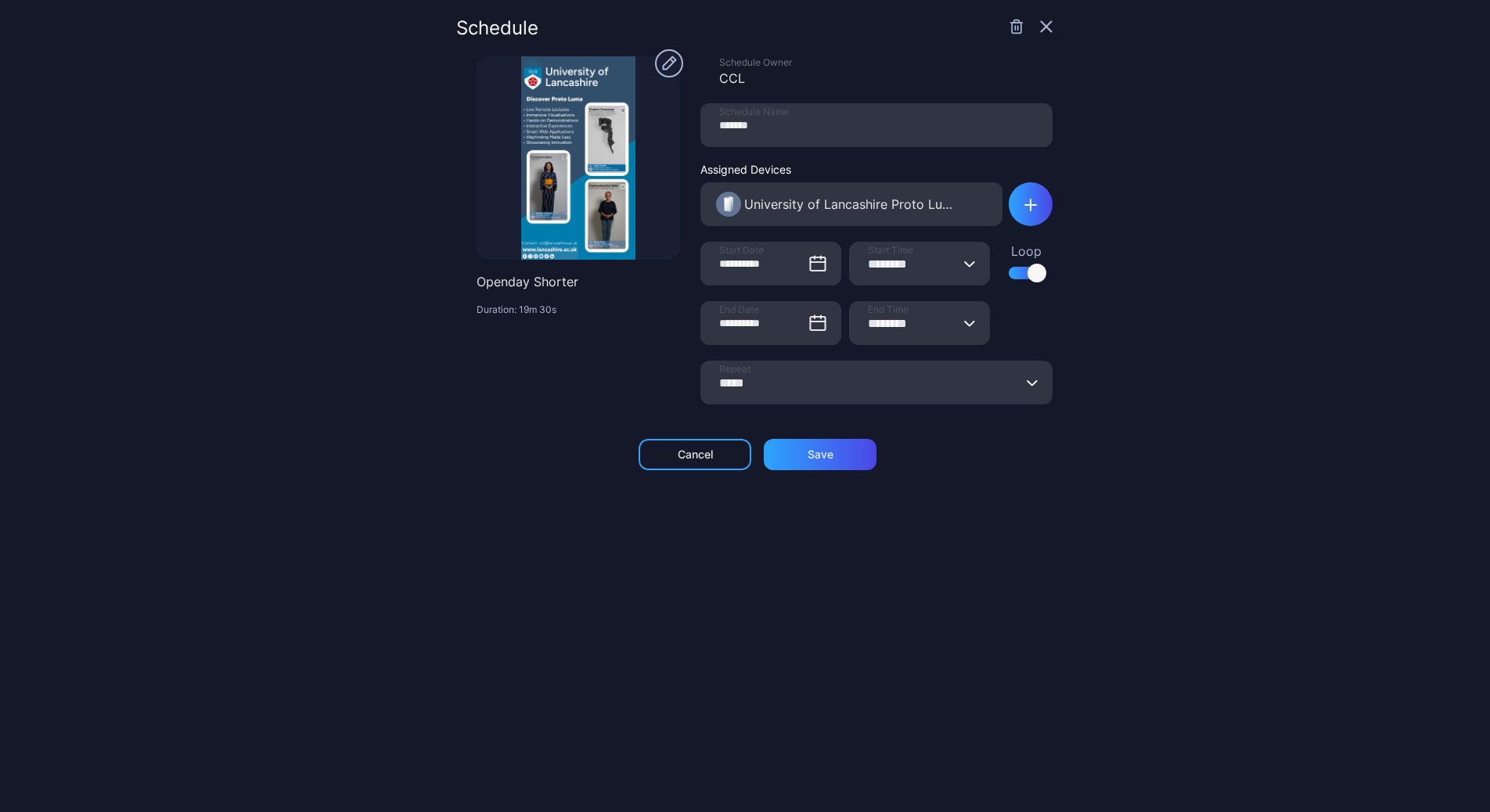
click at [964, 328] on button "******** End Time" at bounding box center [970, 323] width 13 height 43
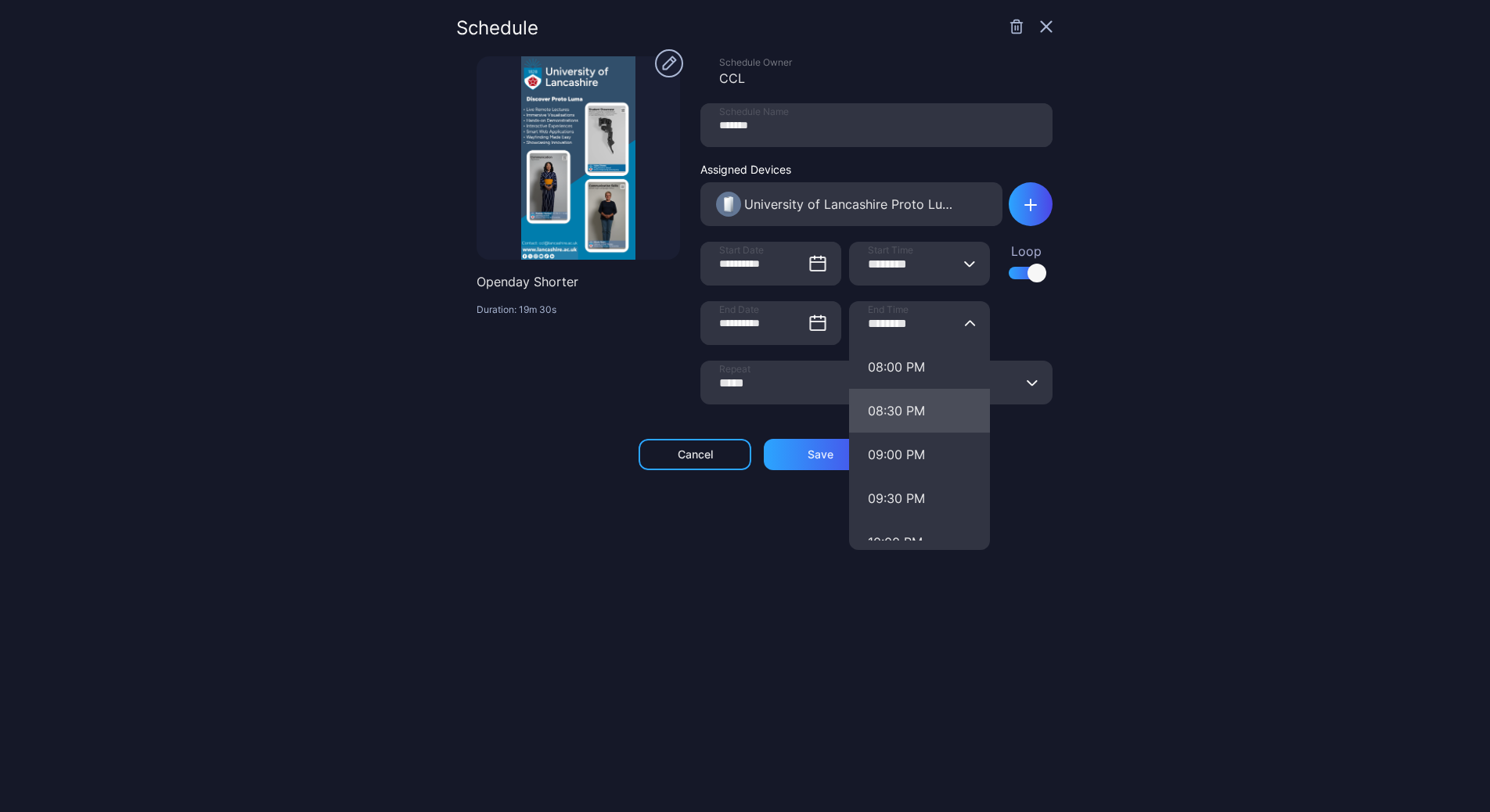
scroll to position [1667, 0]
click at [894, 501] on button "08:30 PM" at bounding box center [919, 497] width 141 height 43
type input "********"
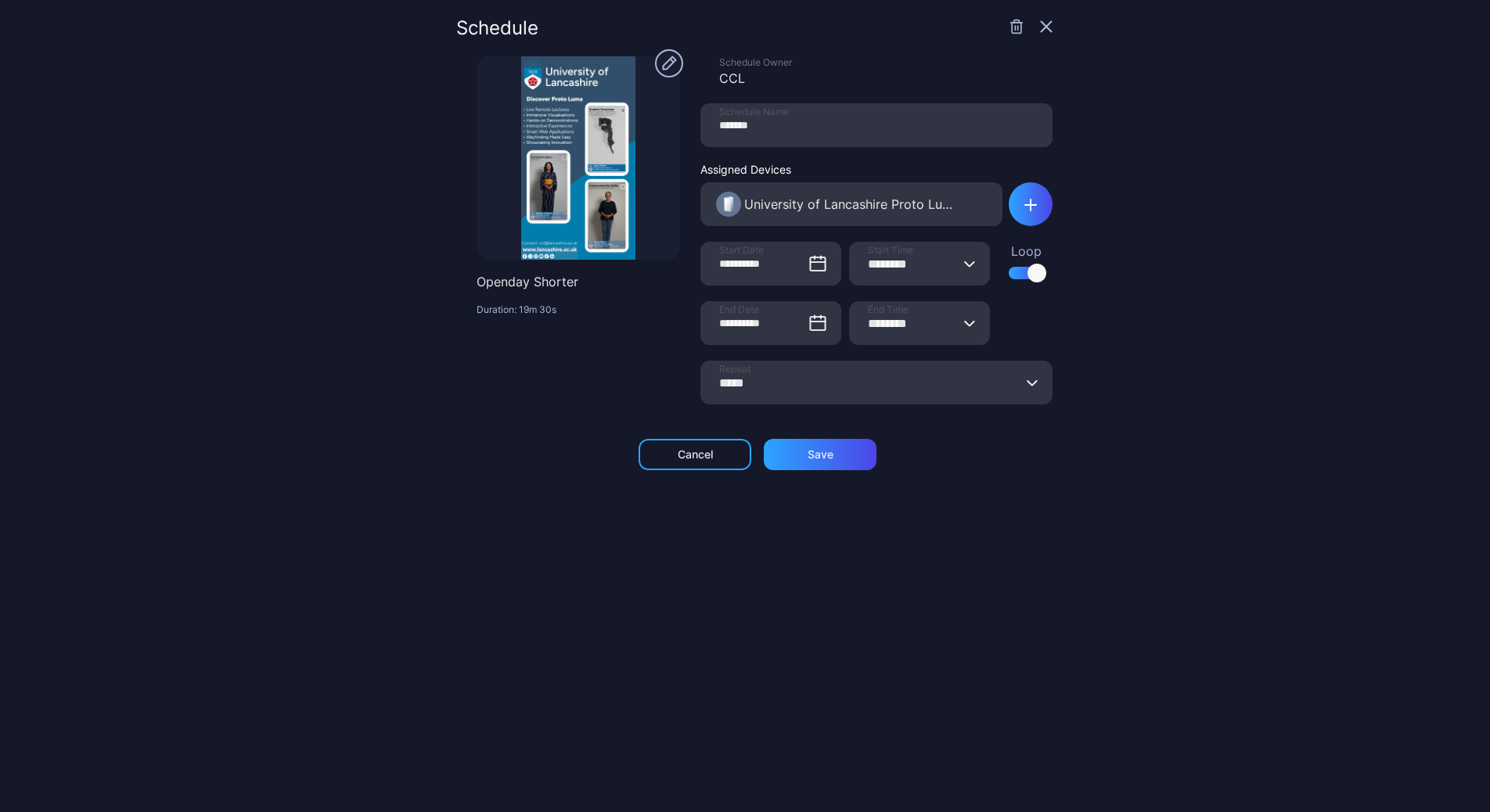
click at [843, 392] on input "*****" at bounding box center [877, 382] width 353 height 43
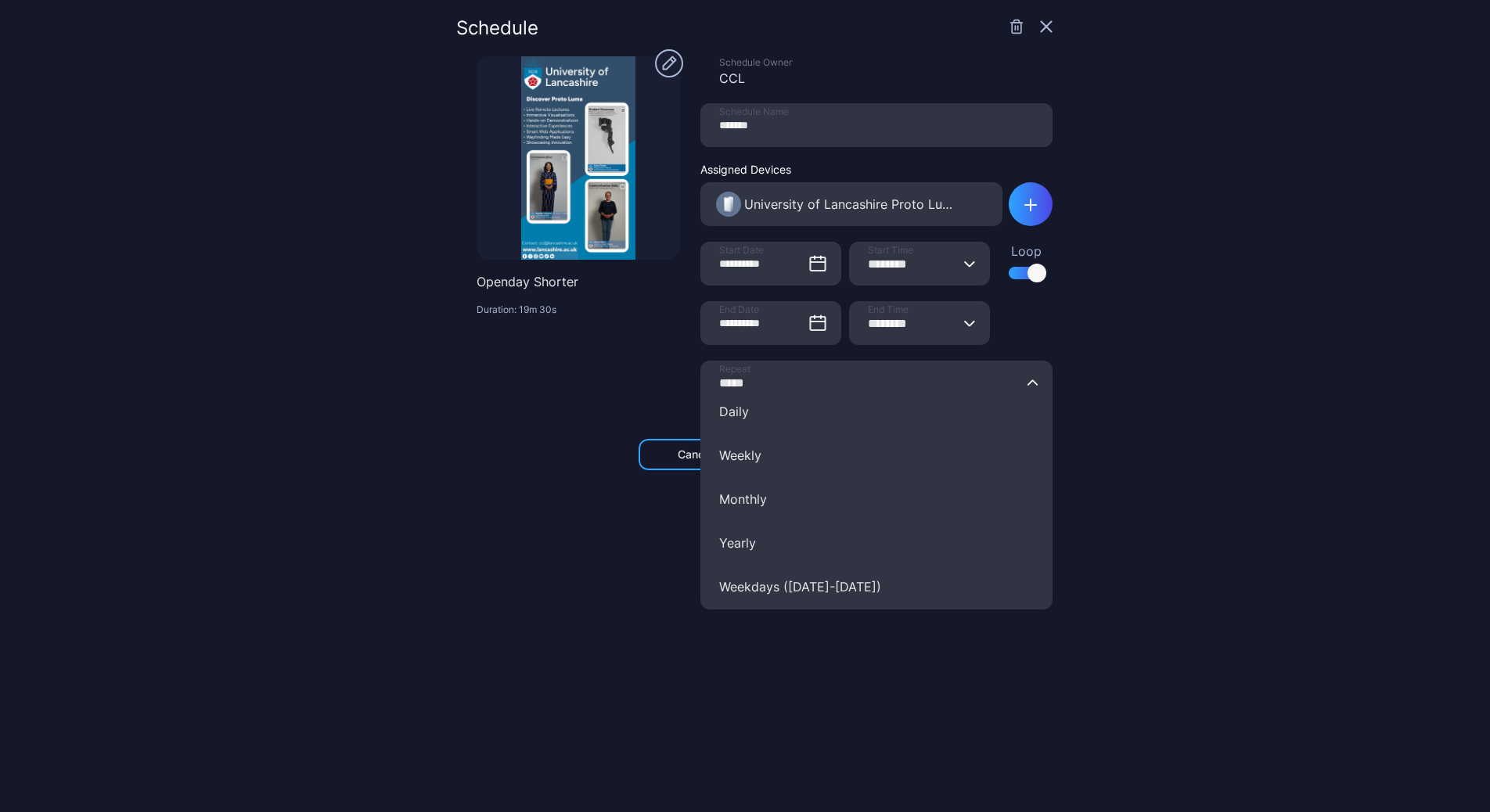
scroll to position [111, 0]
click at [621, 408] on form "**********" at bounding box center [754, 238] width 596 height 364
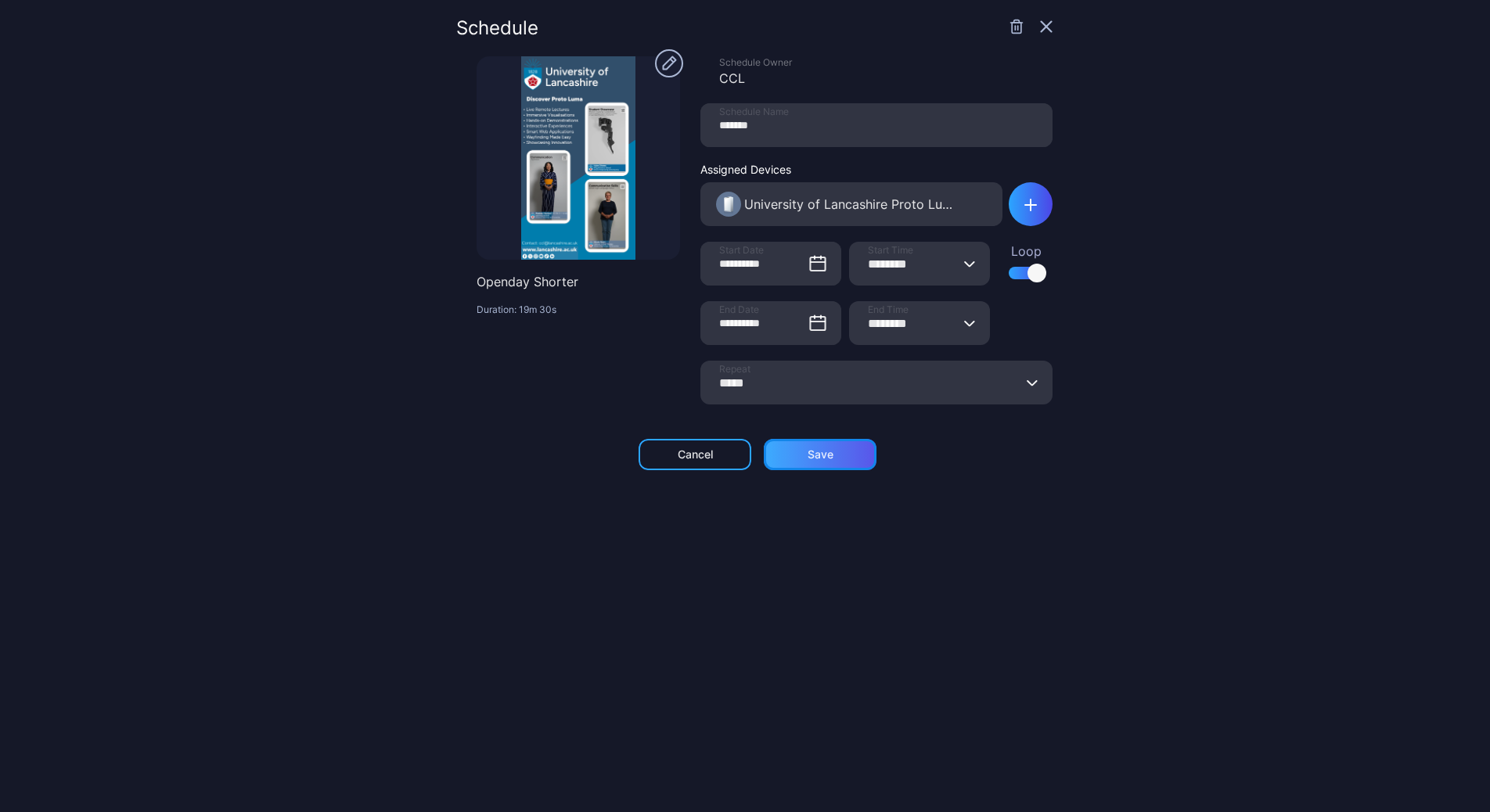
click at [819, 456] on div "Save" at bounding box center [820, 455] width 26 height 13
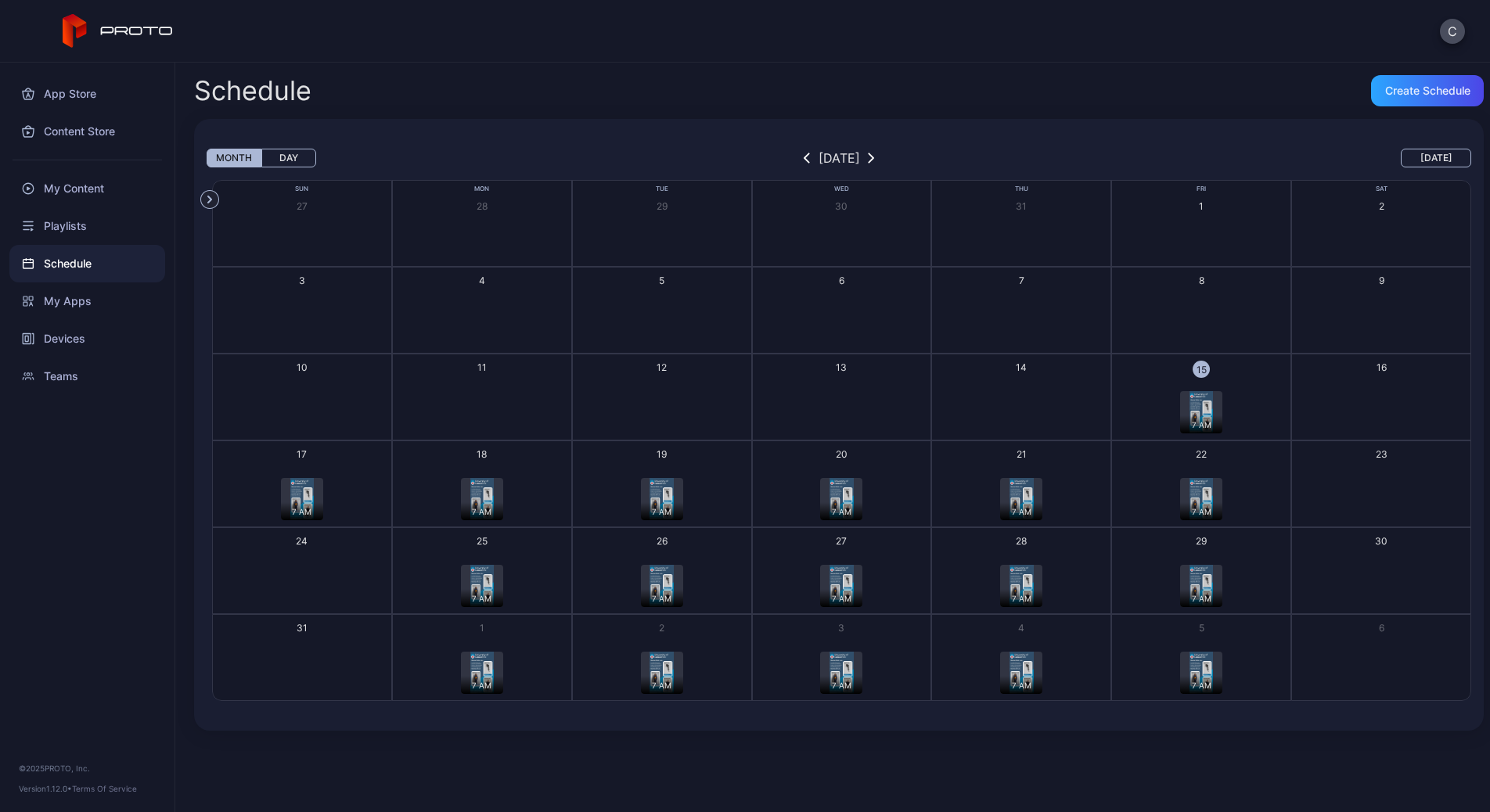
click at [300, 499] on img "button" at bounding box center [302, 499] width 23 height 43
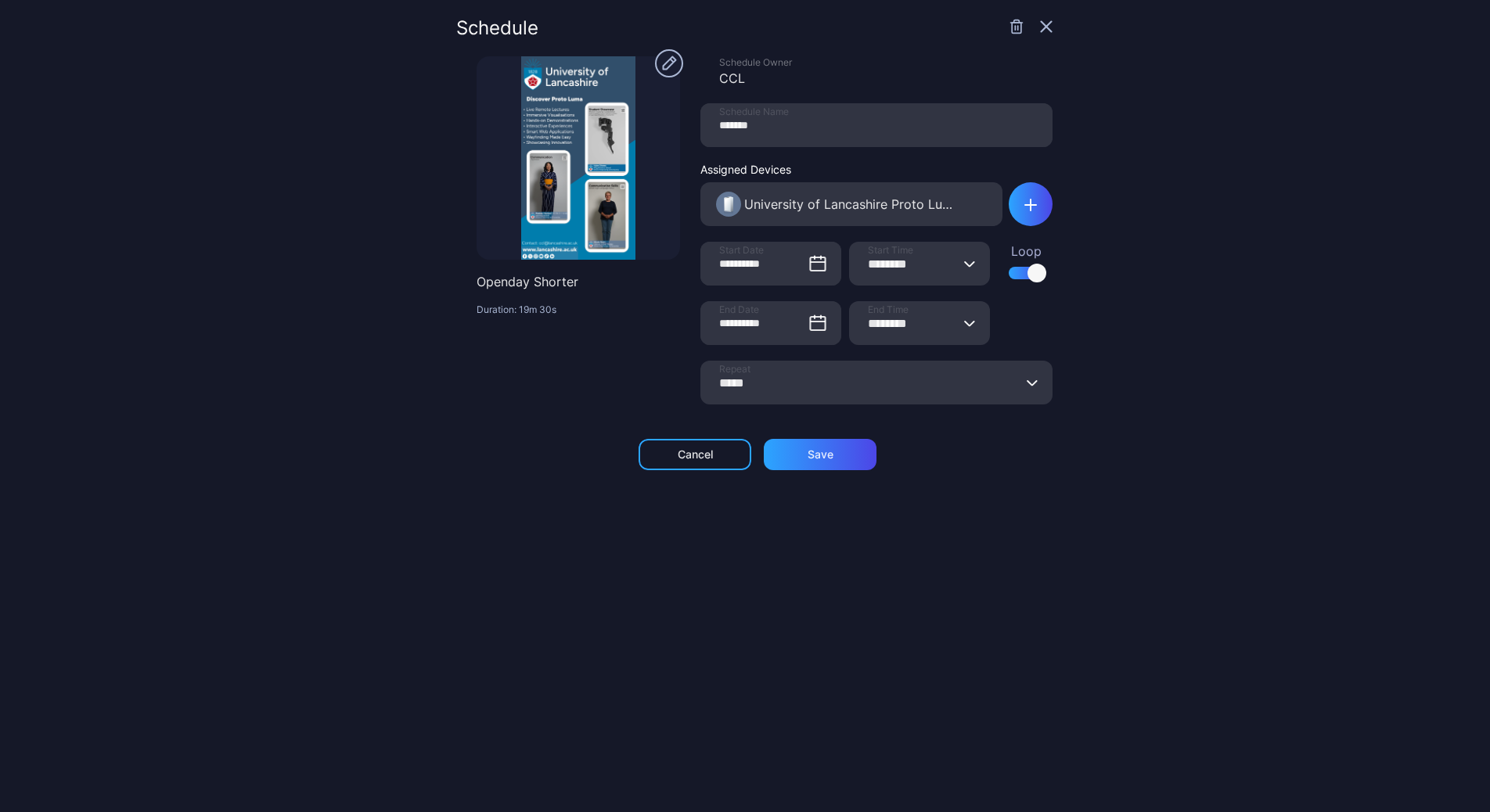
click at [1040, 28] on icon "button" at bounding box center [1046, 27] width 13 height 13
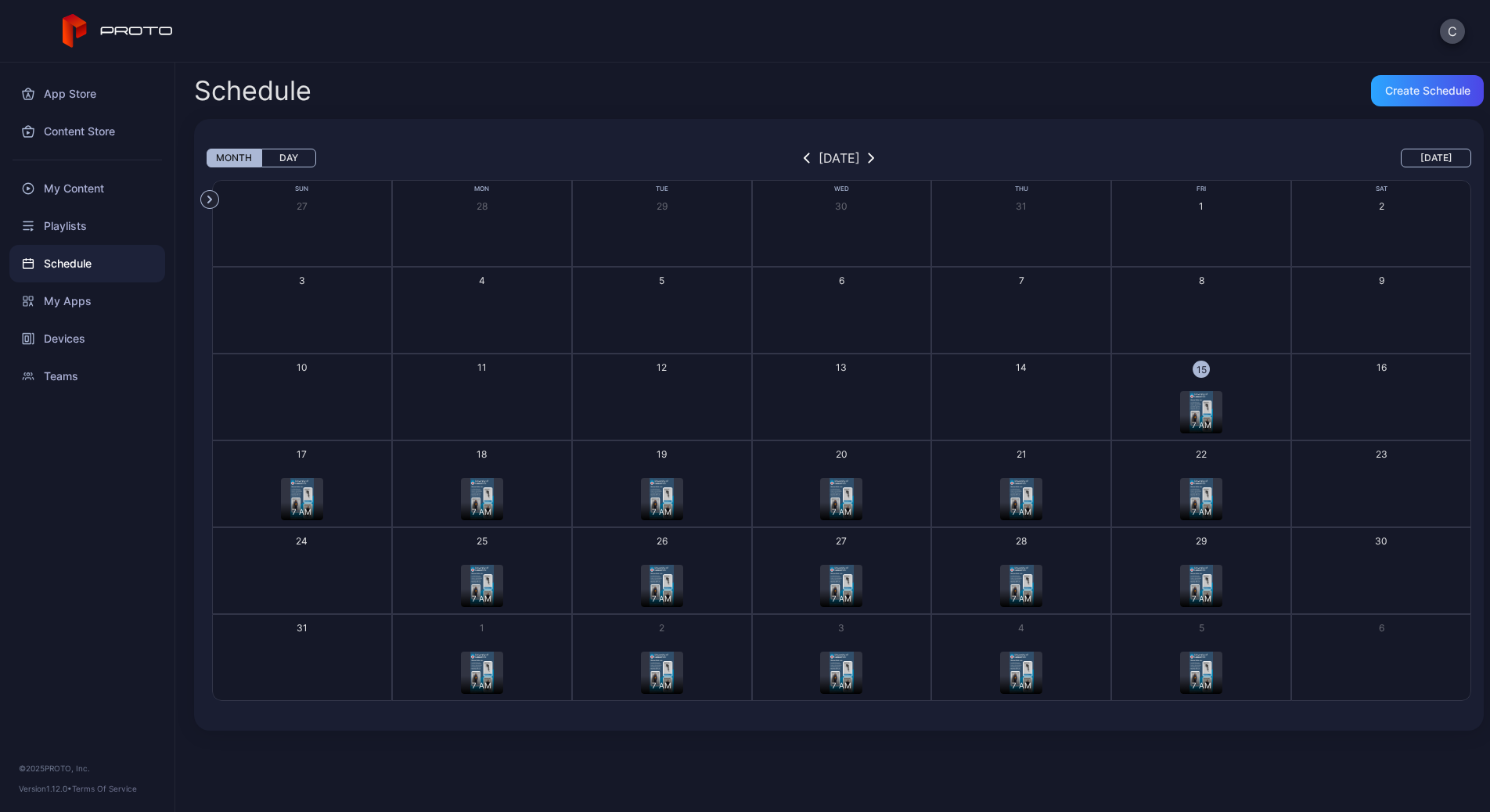
click at [836, 484] on img "button" at bounding box center [841, 499] width 23 height 43
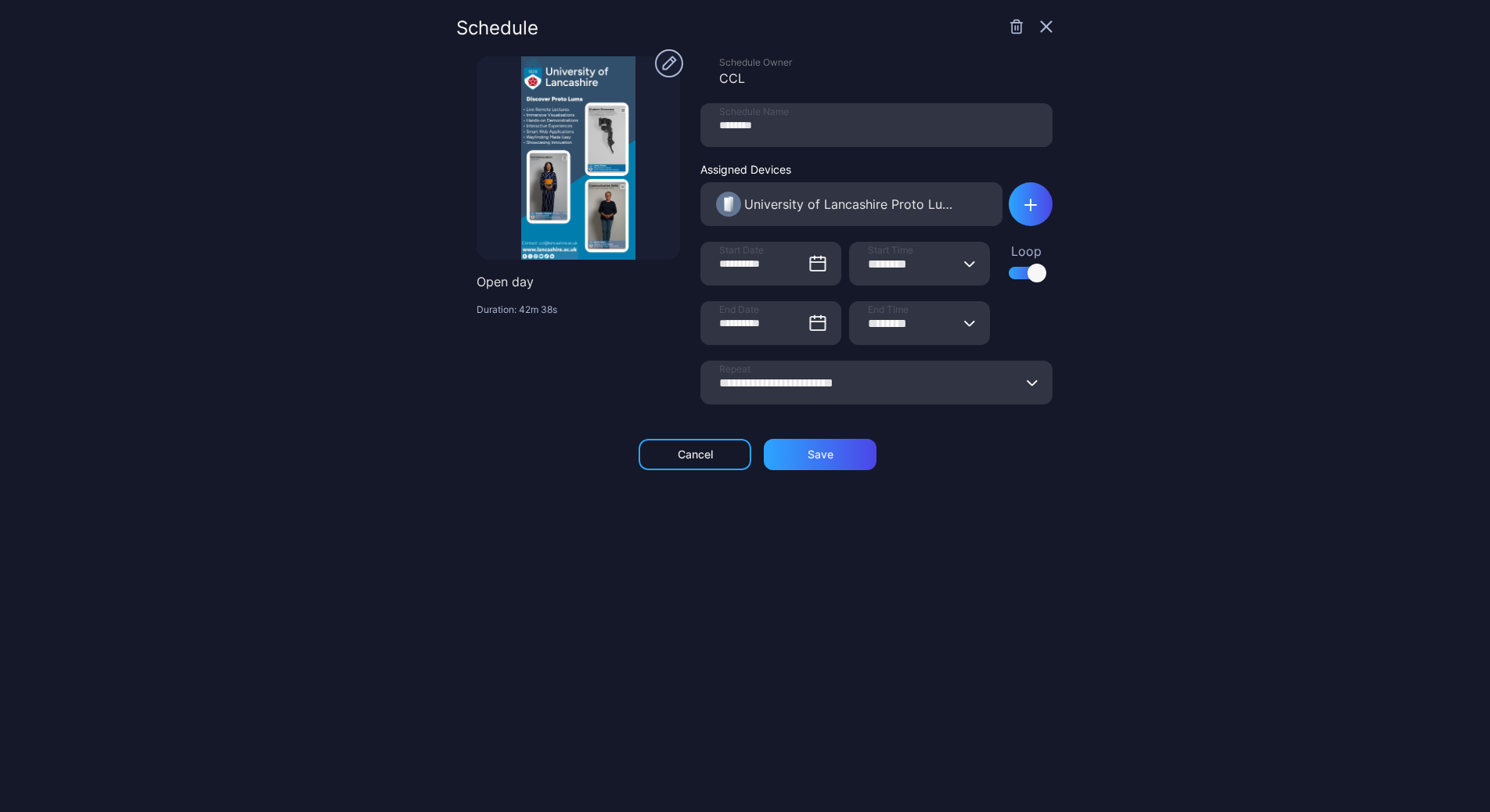
click at [1040, 23] on icon "button" at bounding box center [1046, 27] width 13 height 13
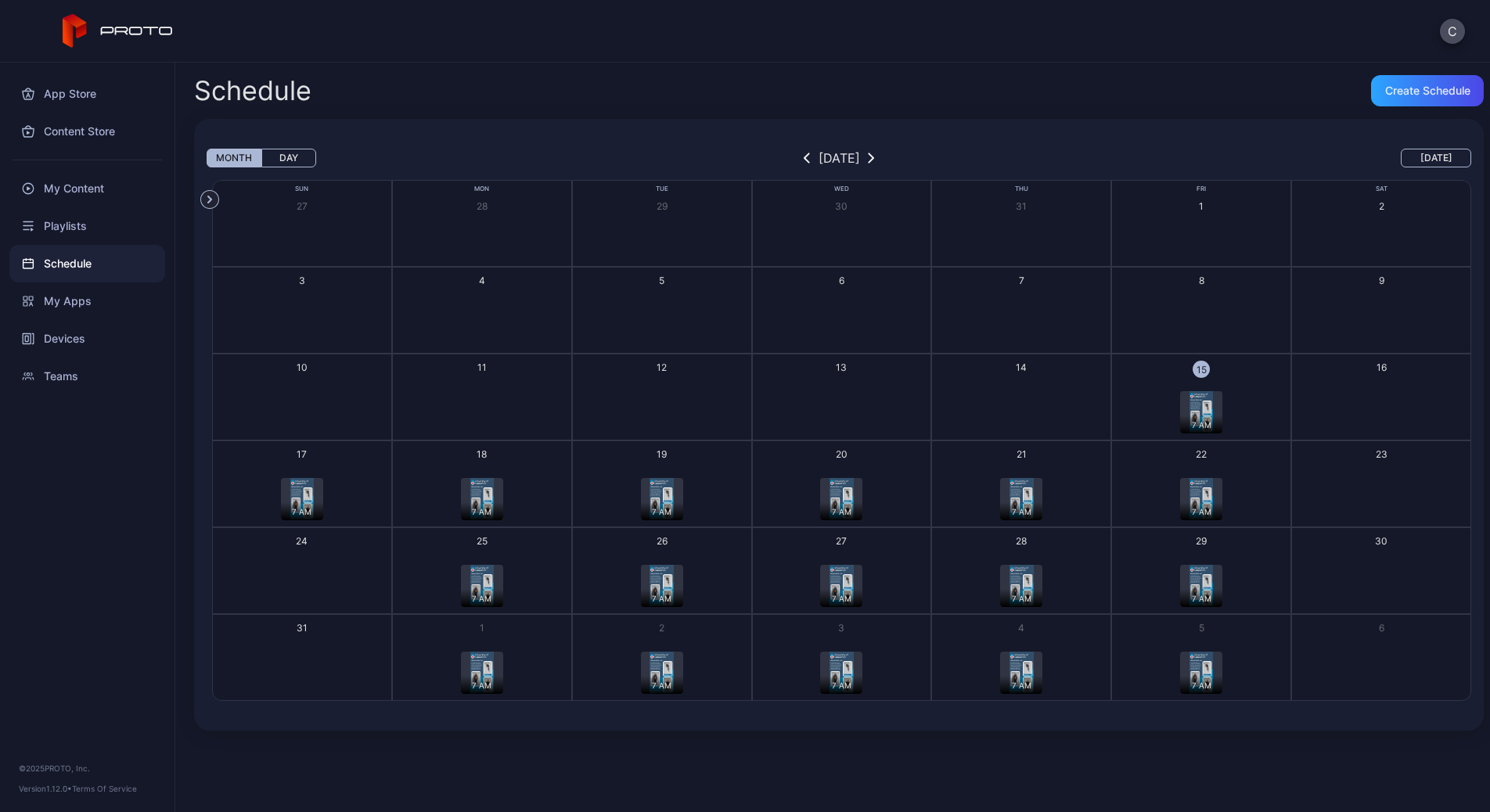
click at [305, 494] on img "button" at bounding box center [302, 499] width 23 height 43
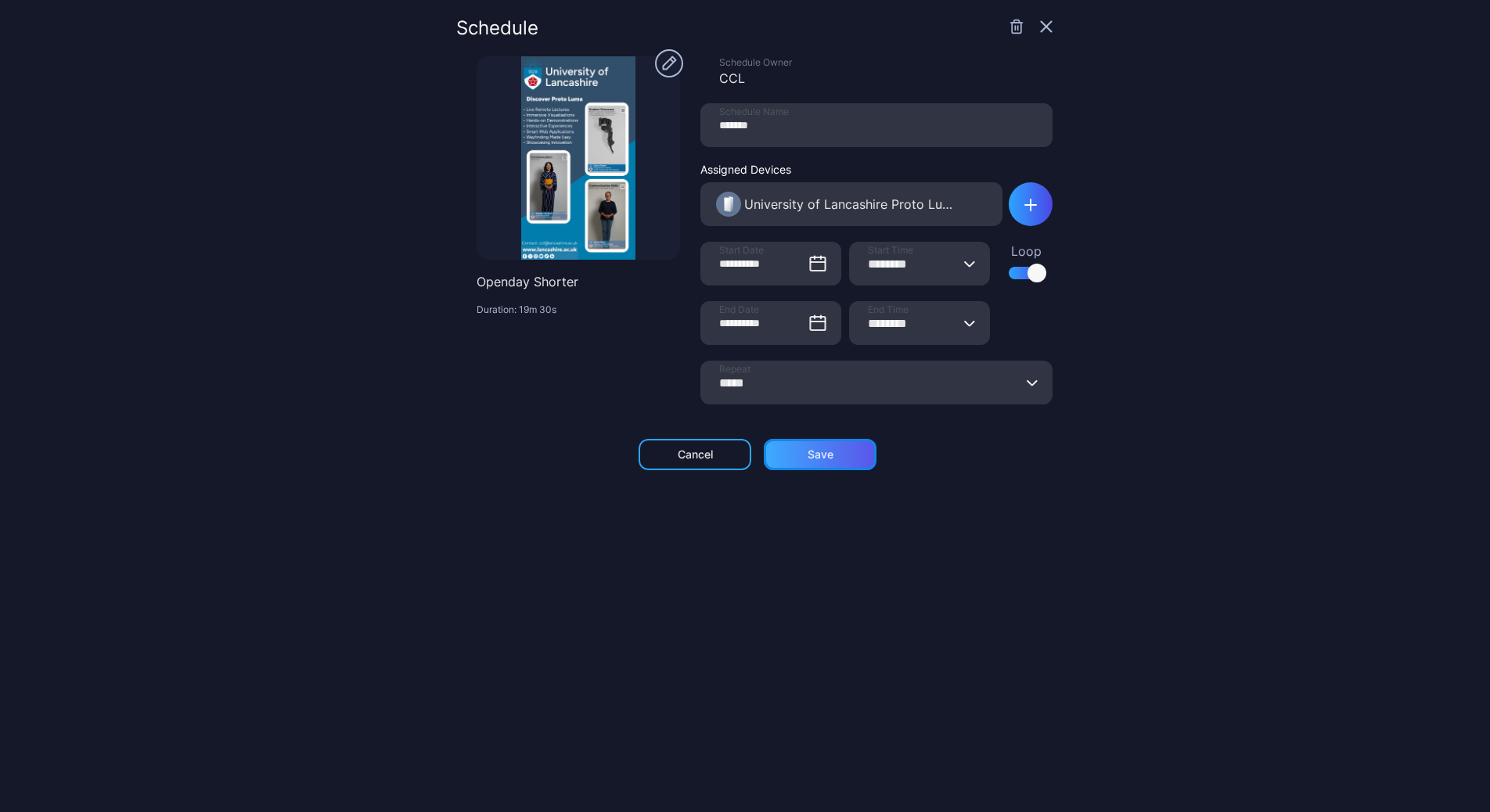
click at [848, 462] on div "Save" at bounding box center [820, 455] width 113 height 31
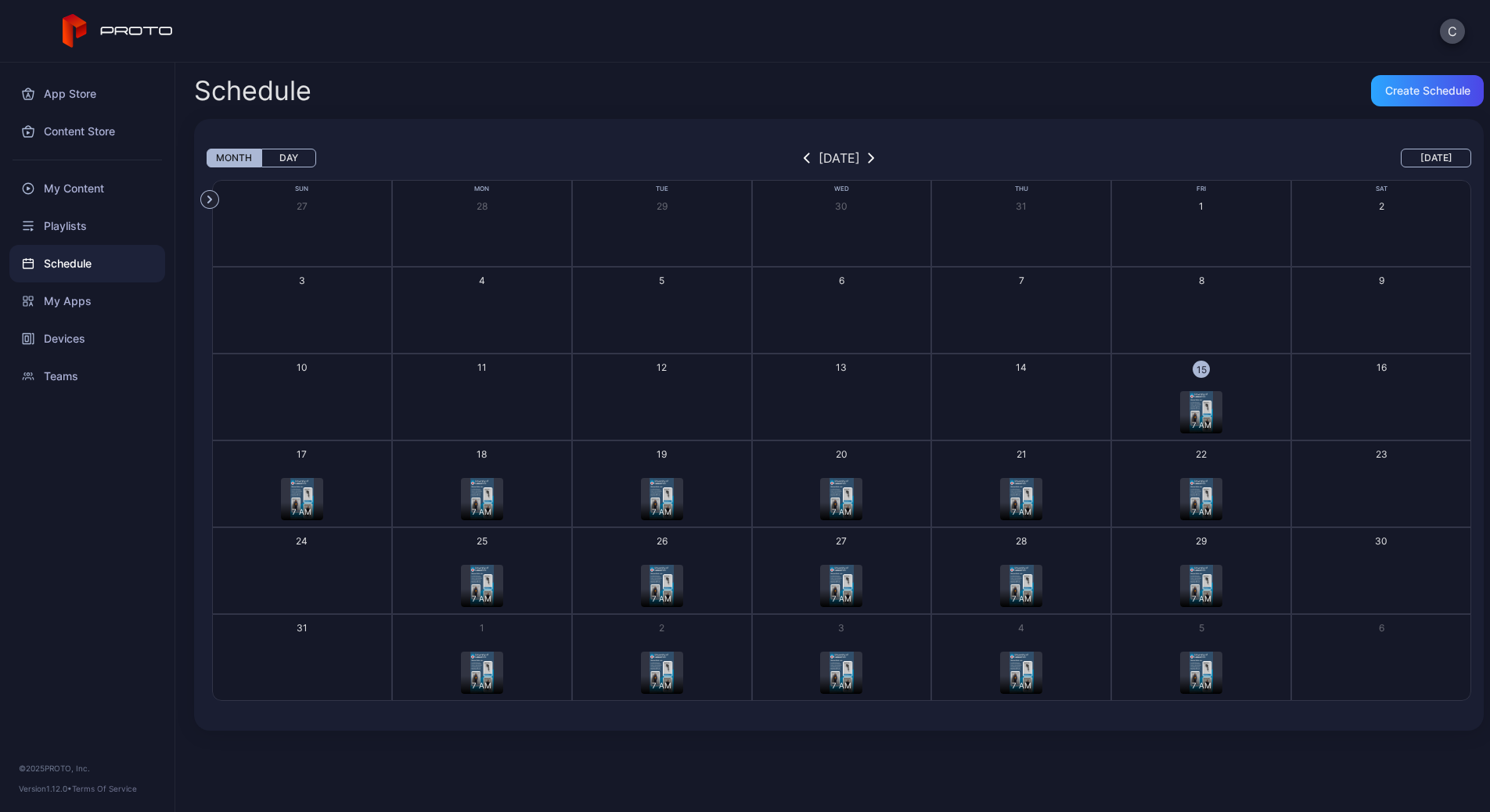
click at [300, 490] on img "button" at bounding box center [302, 499] width 23 height 43
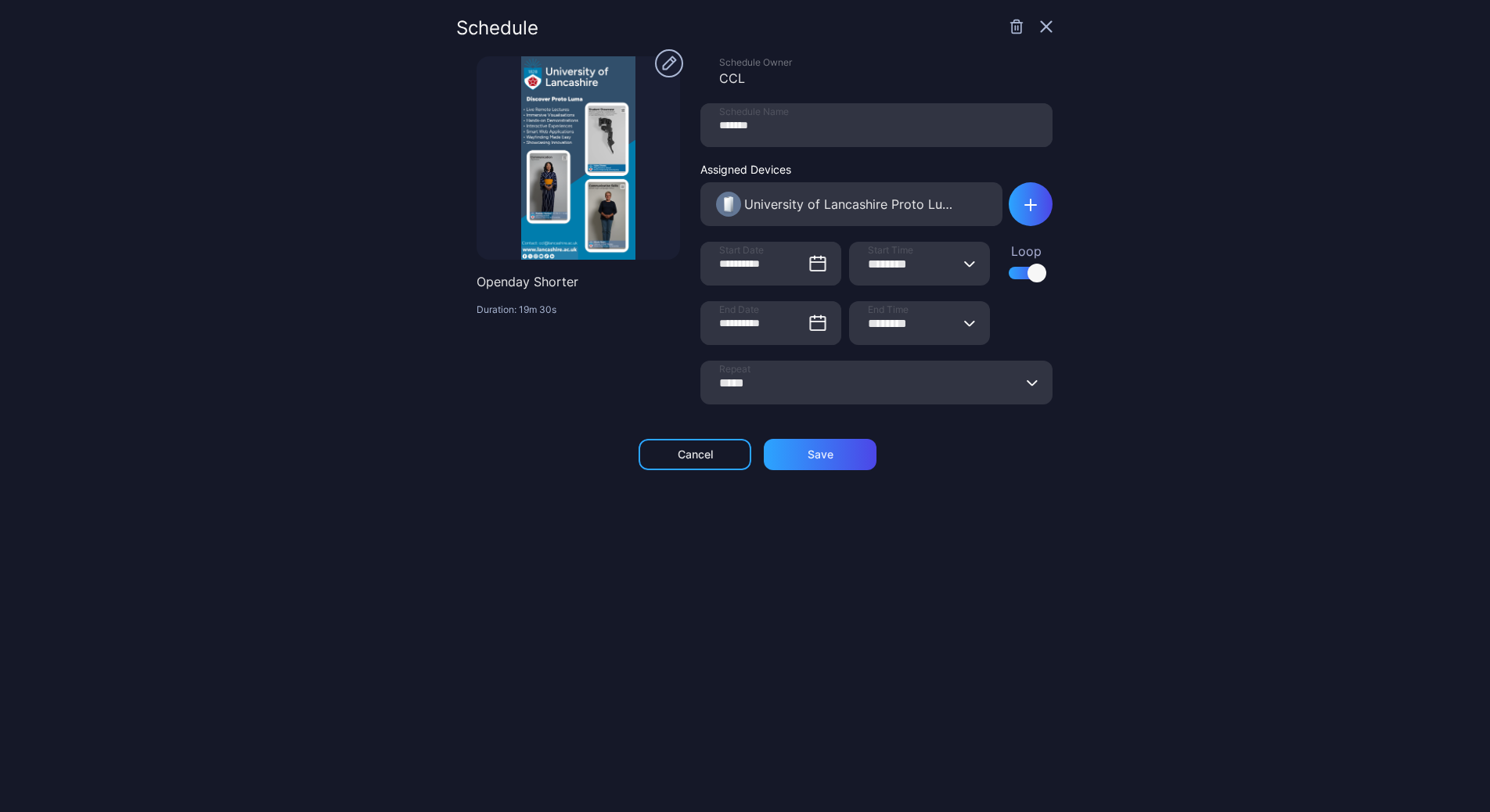
click at [1042, 24] on icon "button" at bounding box center [1046, 27] width 10 height 10
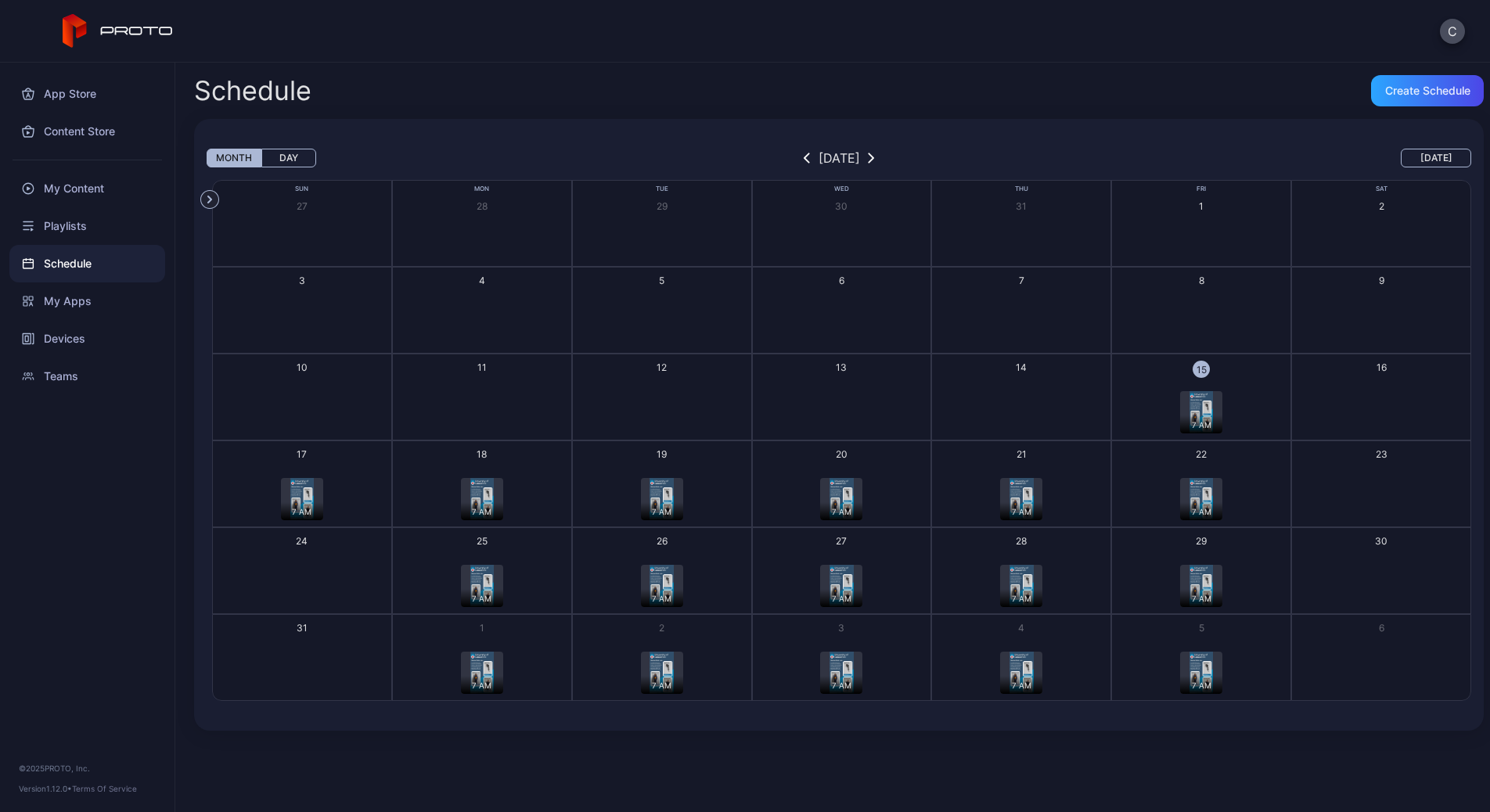
click at [495, 508] on div "7 AM" at bounding box center [482, 511] width 43 height 18
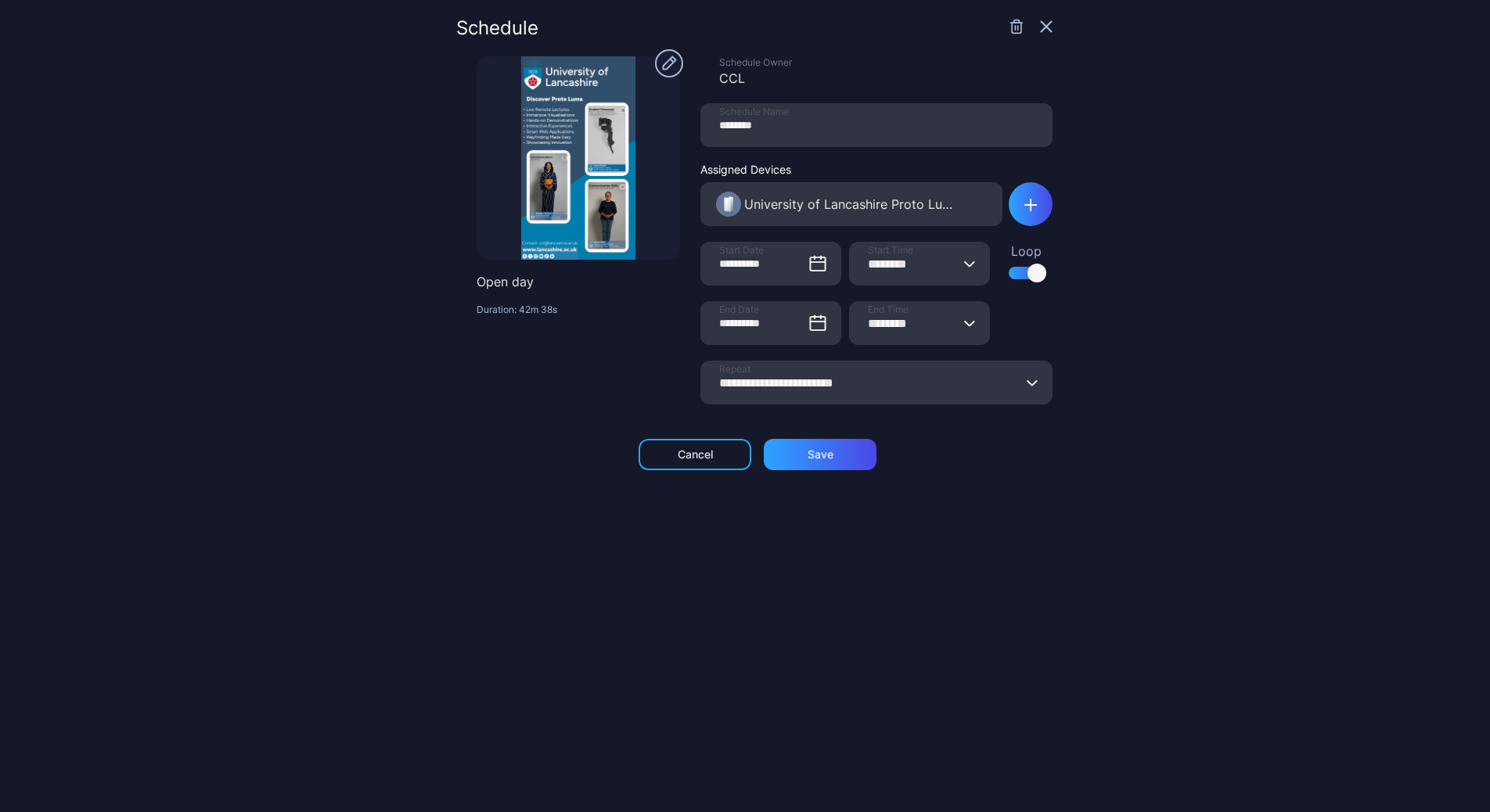
click at [1040, 27] on icon "button" at bounding box center [1046, 27] width 13 height 13
